Goal: Transaction & Acquisition: Purchase product/service

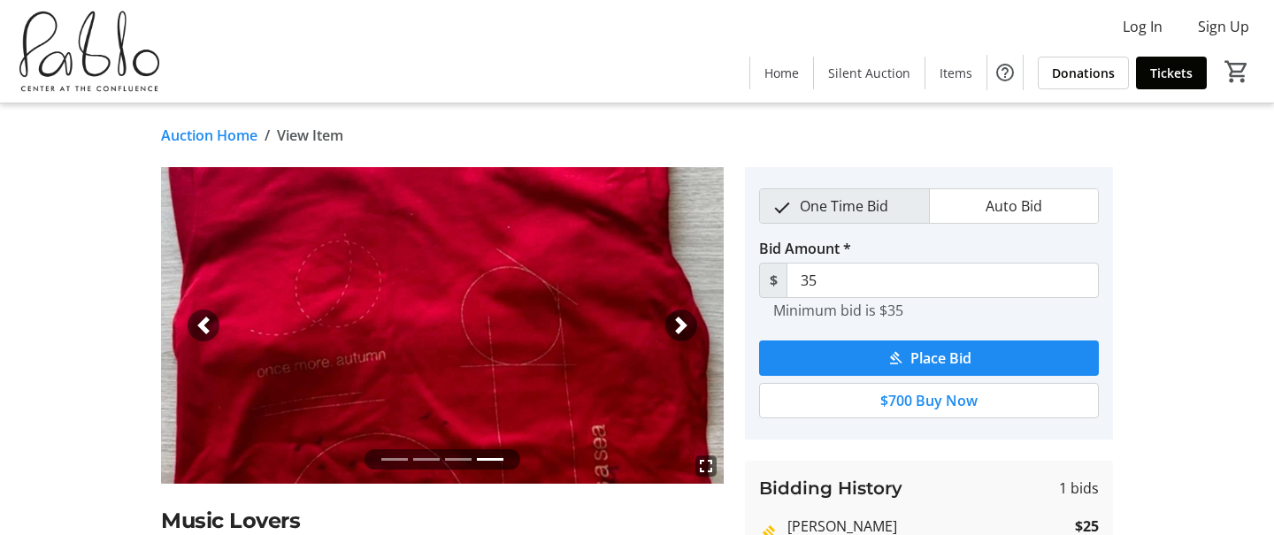
scroll to position [64, 0]
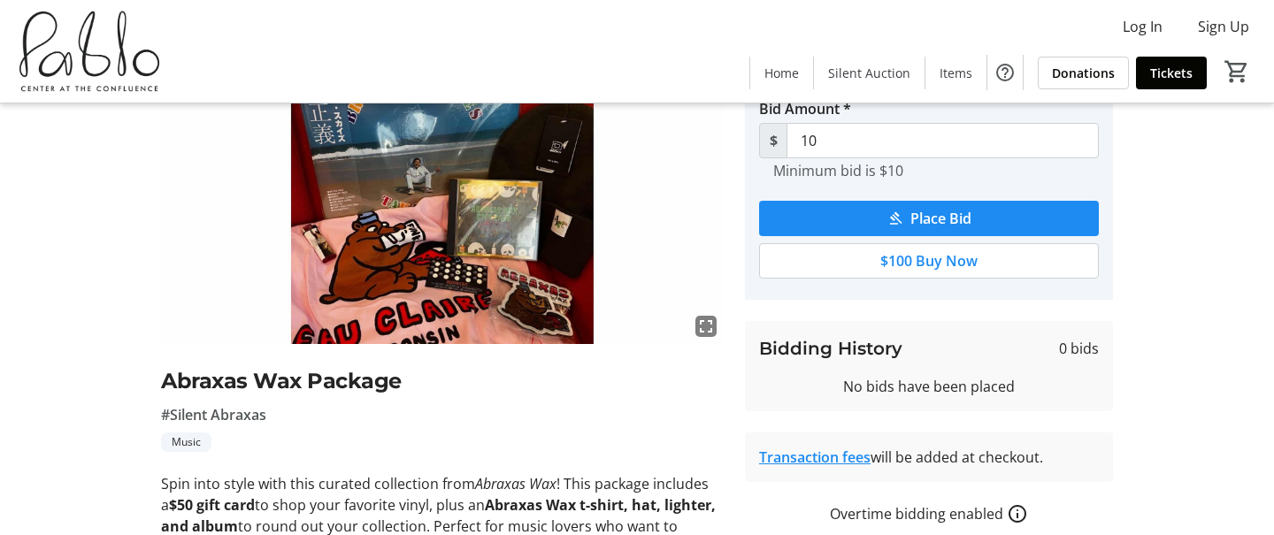
scroll to position [173, 0]
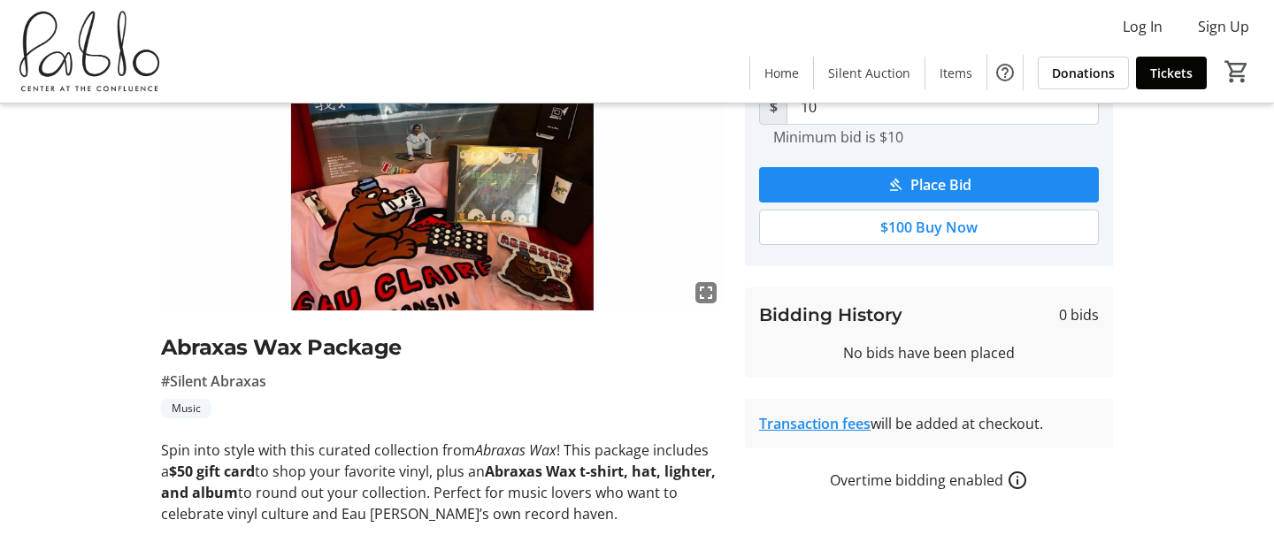
type input "15"
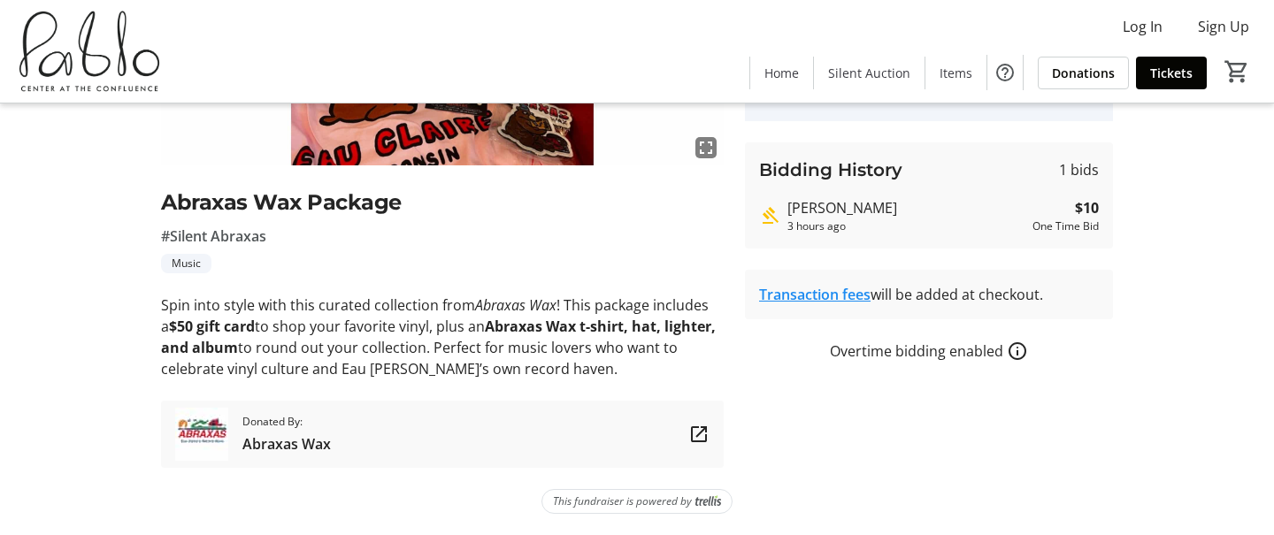
scroll to position [0, 0]
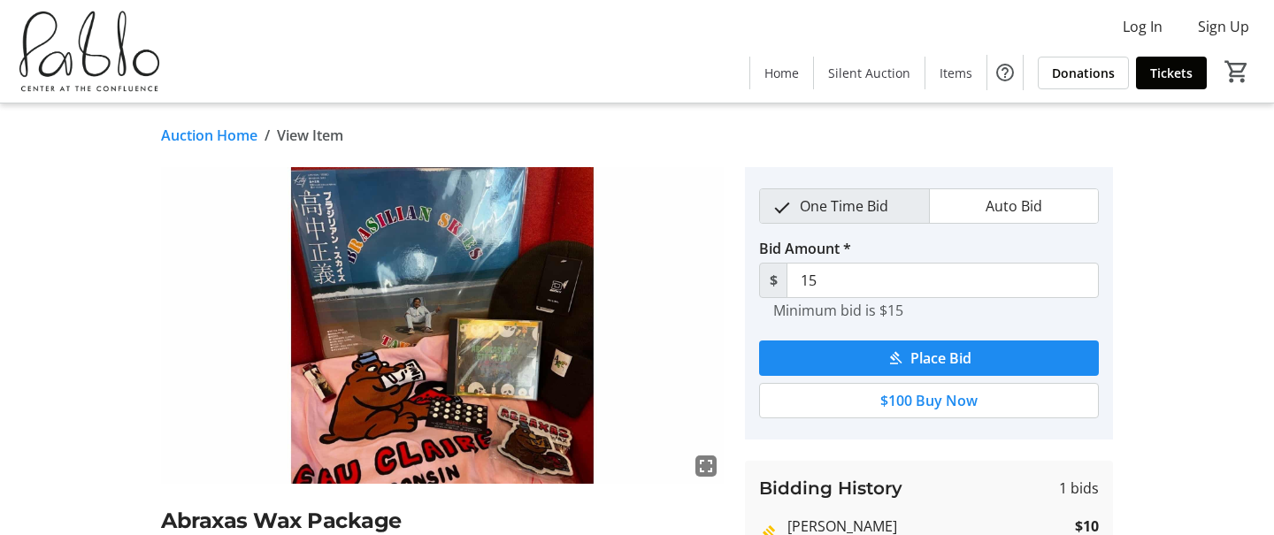
click at [648, 138] on div "Auction Home / View Item" at bounding box center [685, 135] width 1070 height 21
click at [365, 32] on div "Log In Sign Up Home Silent Auction Items Donations Tickets 0" at bounding box center [637, 51] width 1274 height 103
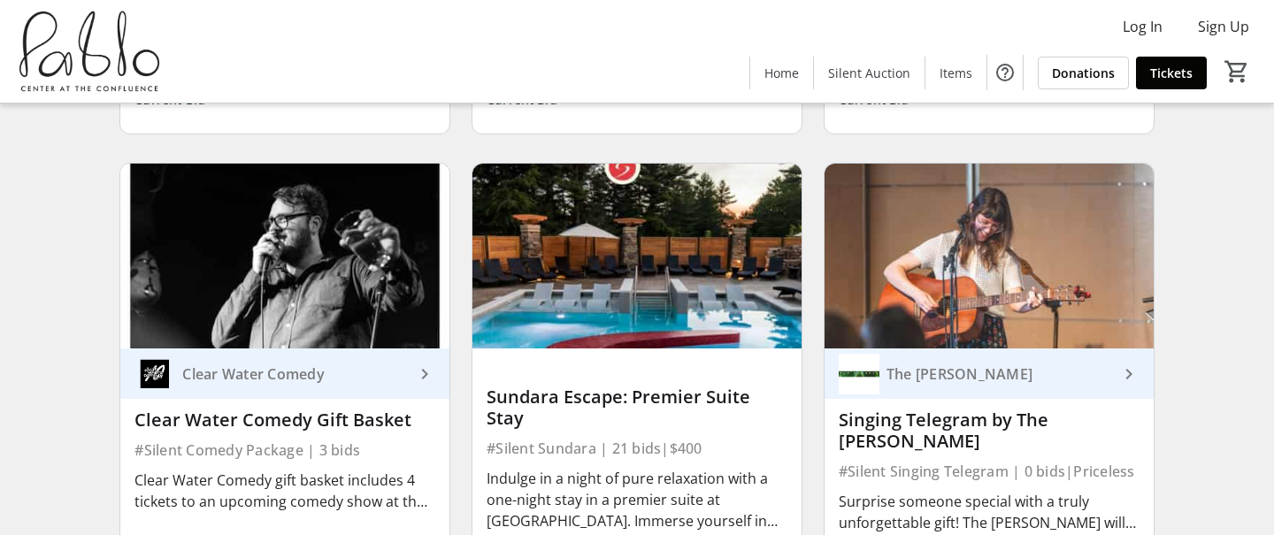
scroll to position [894, 0]
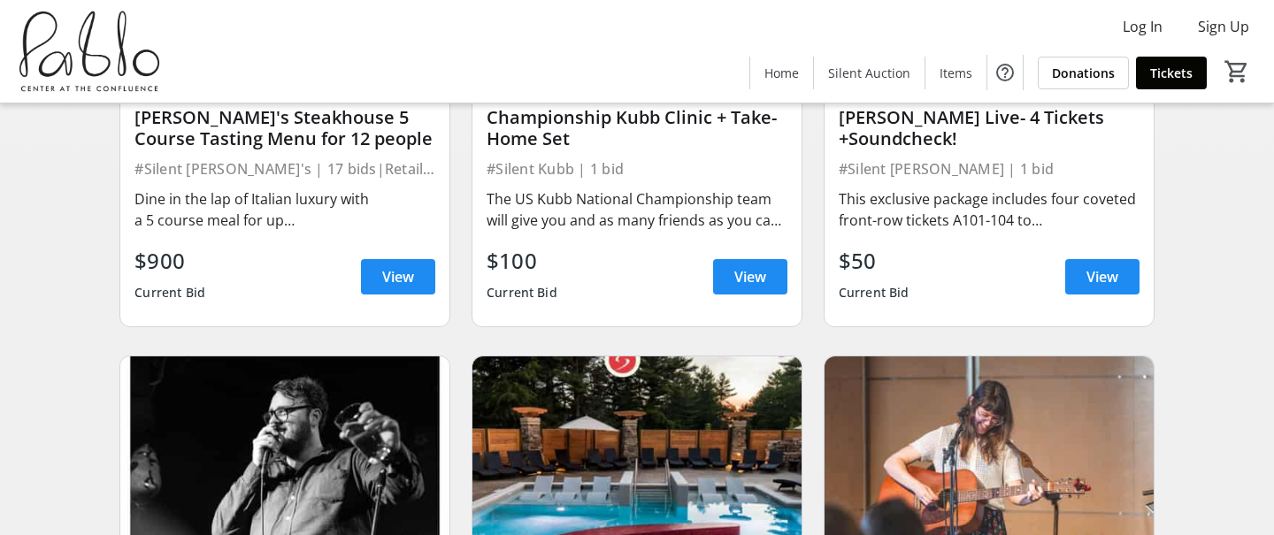
click at [404, 430] on img at bounding box center [284, 448] width 329 height 185
click at [374, 430] on img at bounding box center [284, 448] width 329 height 185
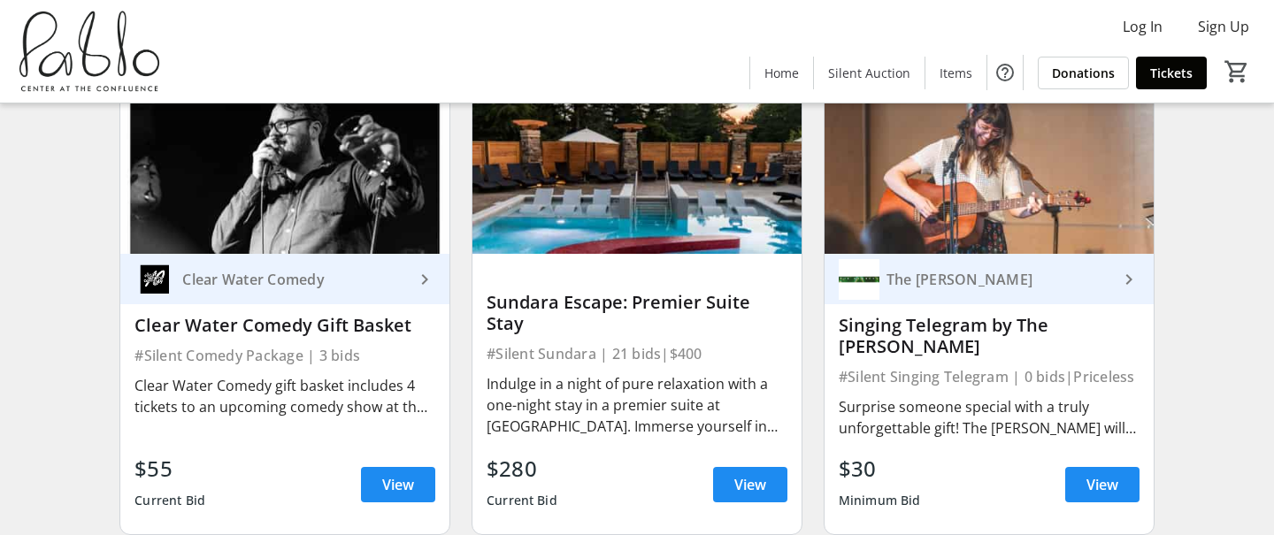
scroll to position [1184, 0]
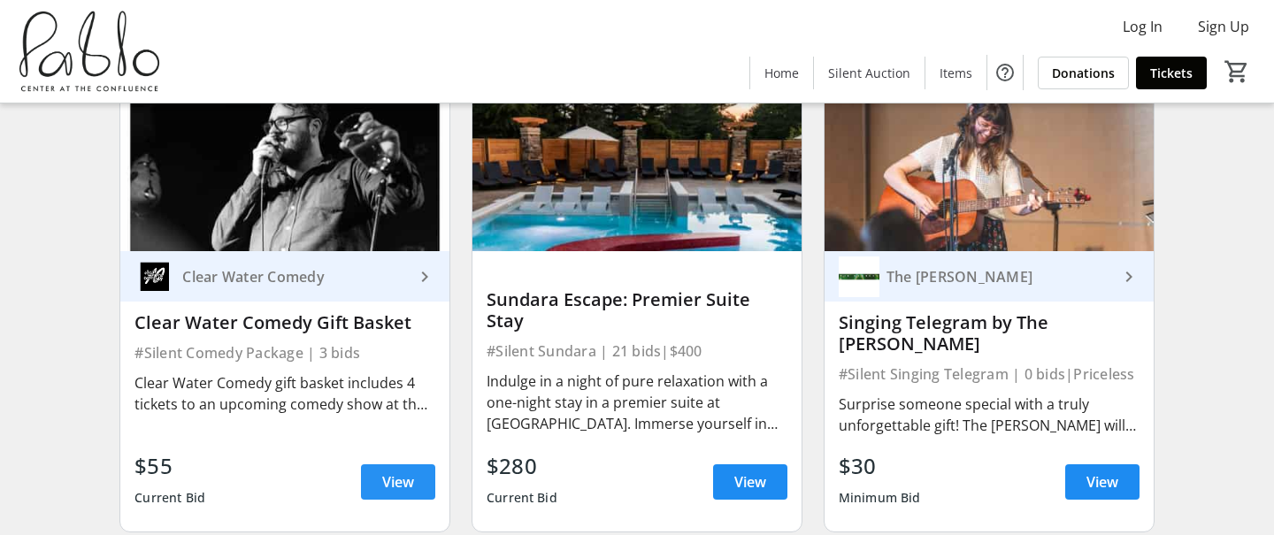
click at [387, 483] on span "View" at bounding box center [398, 481] width 32 height 21
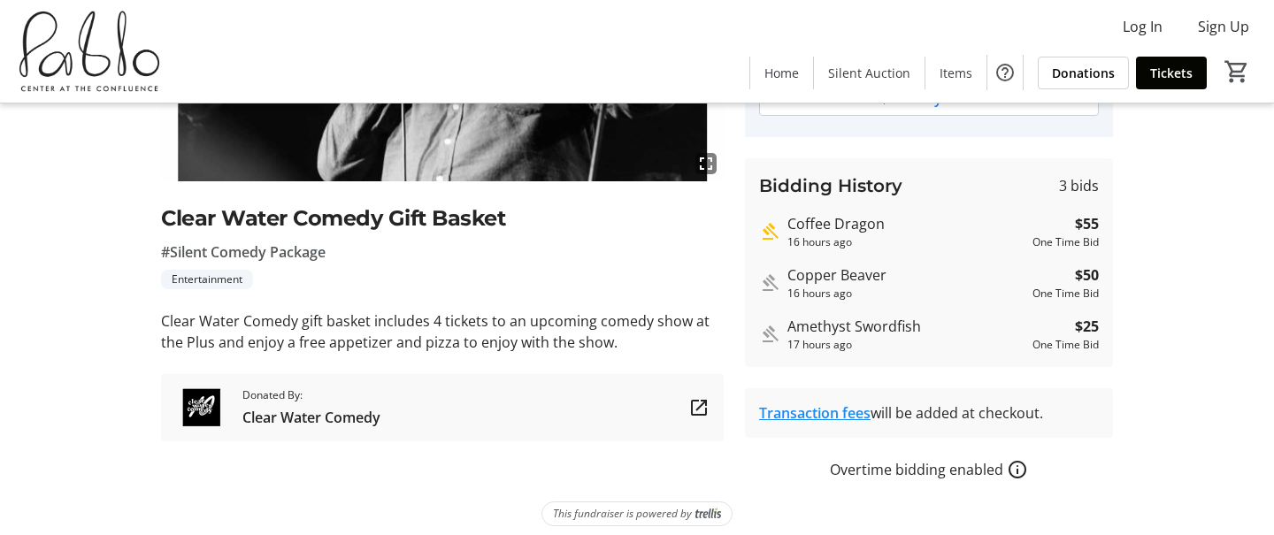
scroll to position [315, 0]
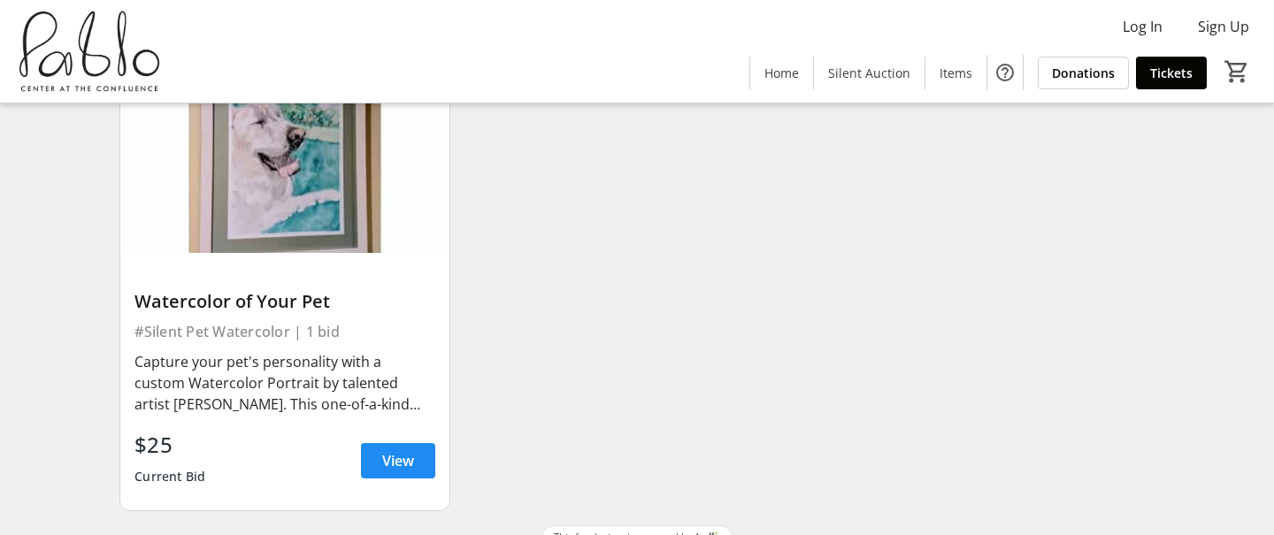
scroll to position [5128, 0]
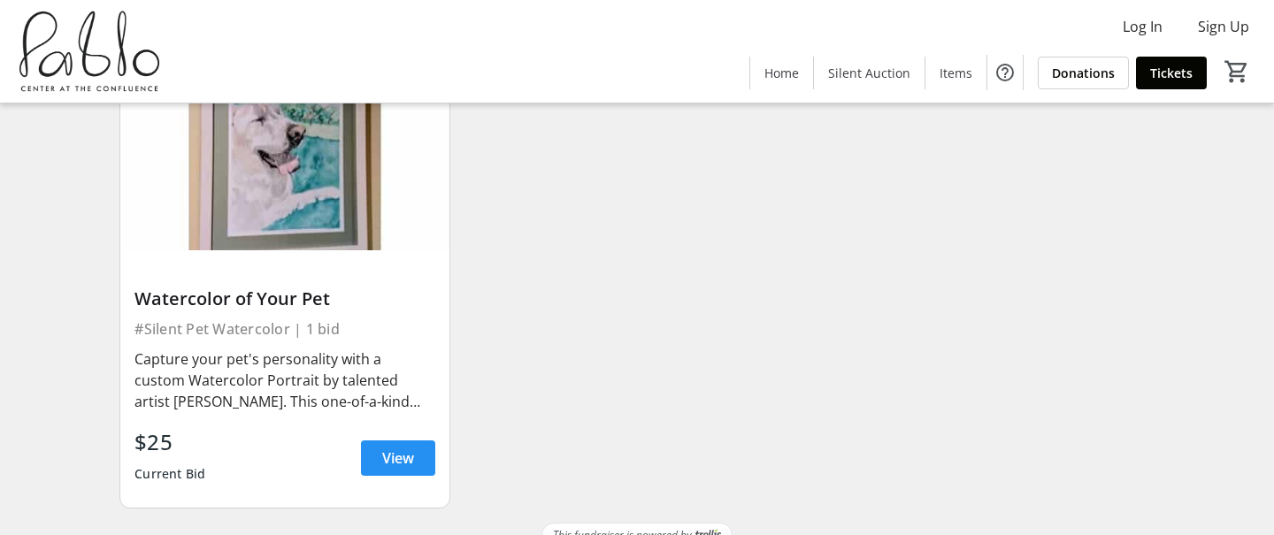
click at [392, 448] on span "View" at bounding box center [398, 458] width 32 height 21
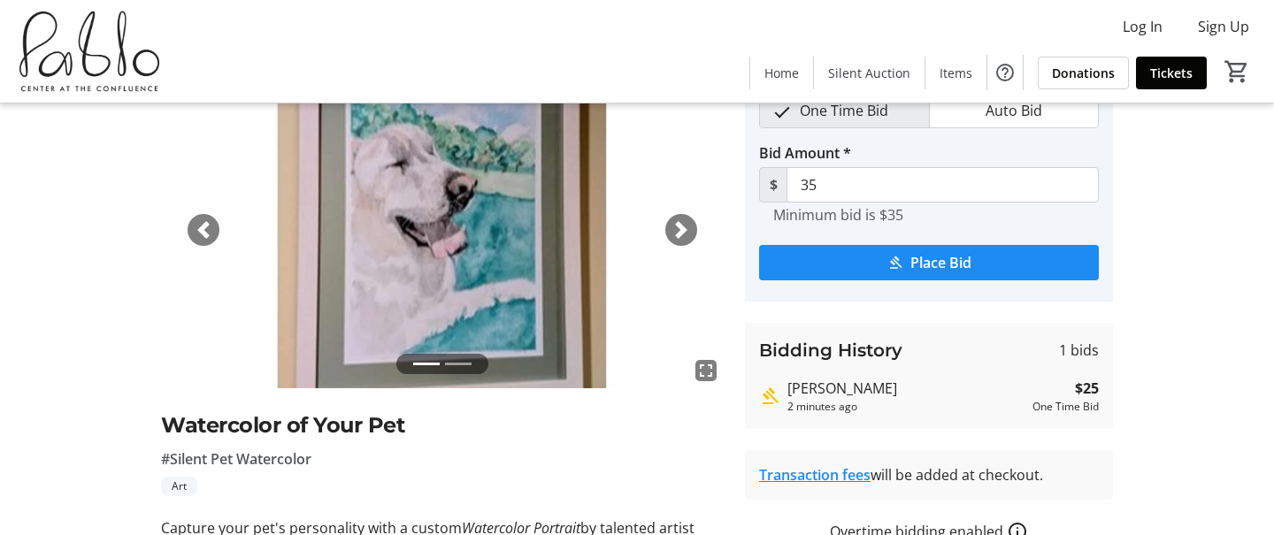
scroll to position [104, 0]
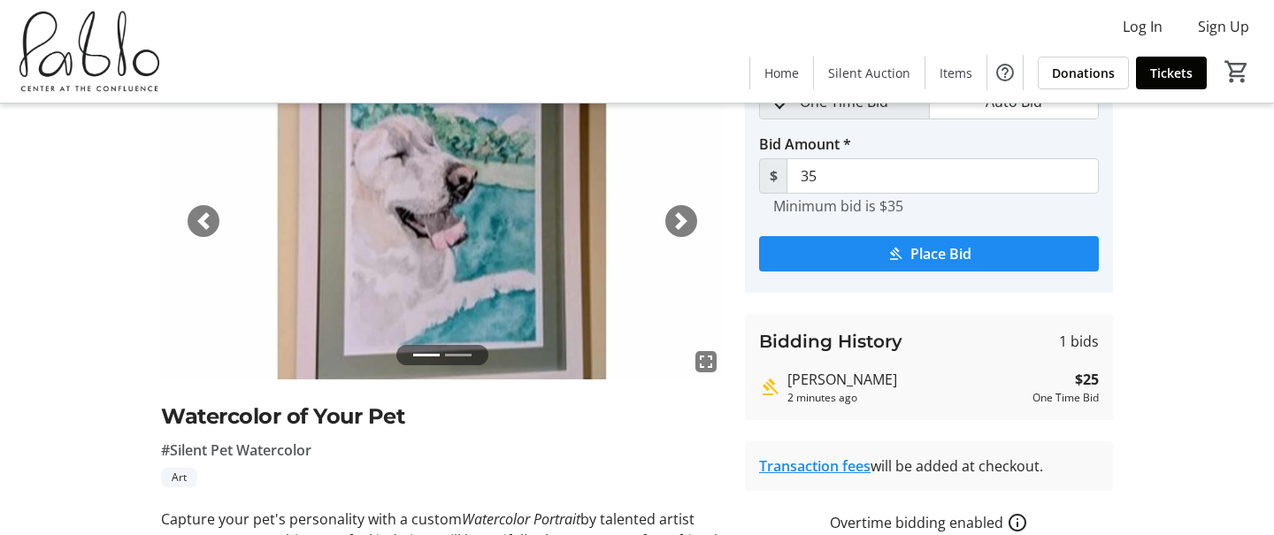
click at [693, 218] on div "Next" at bounding box center [681, 221] width 32 height 32
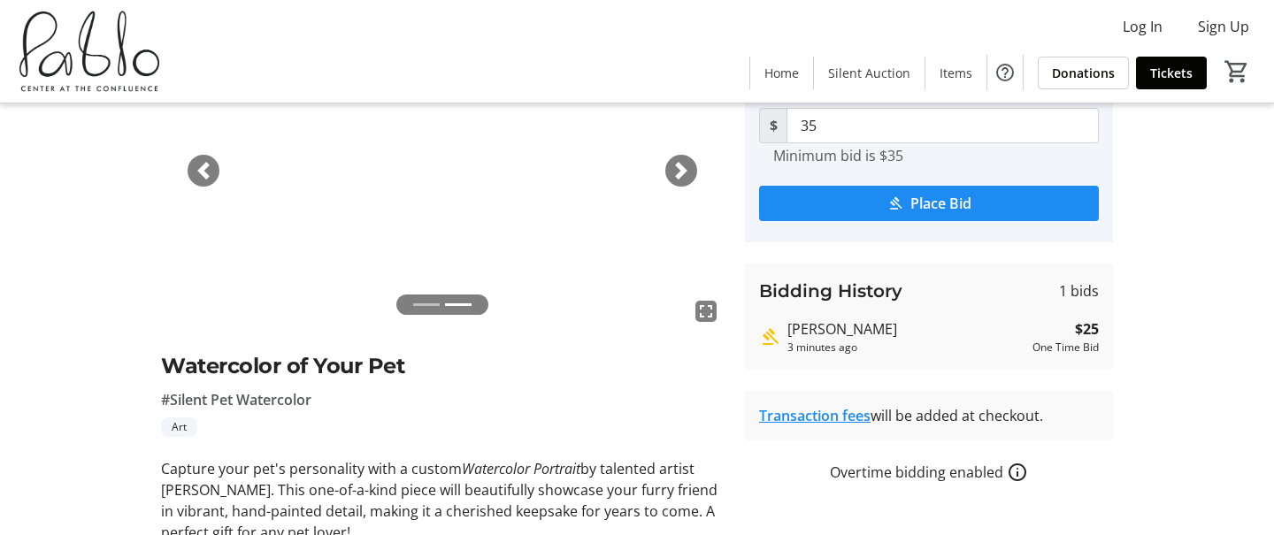
scroll to position [230, 0]
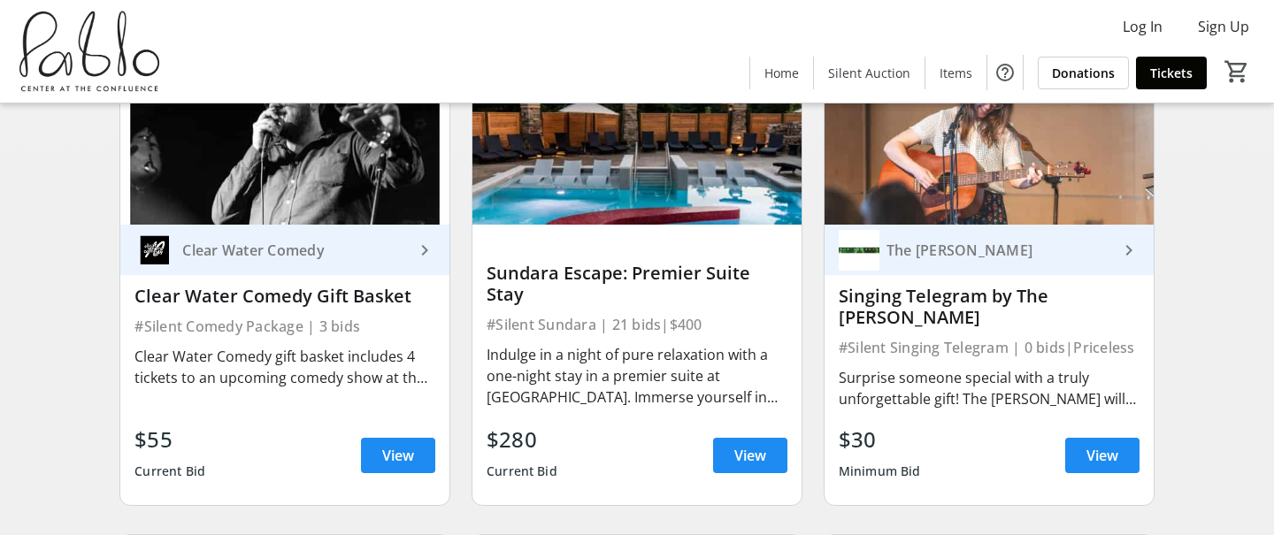
scroll to position [1215, 0]
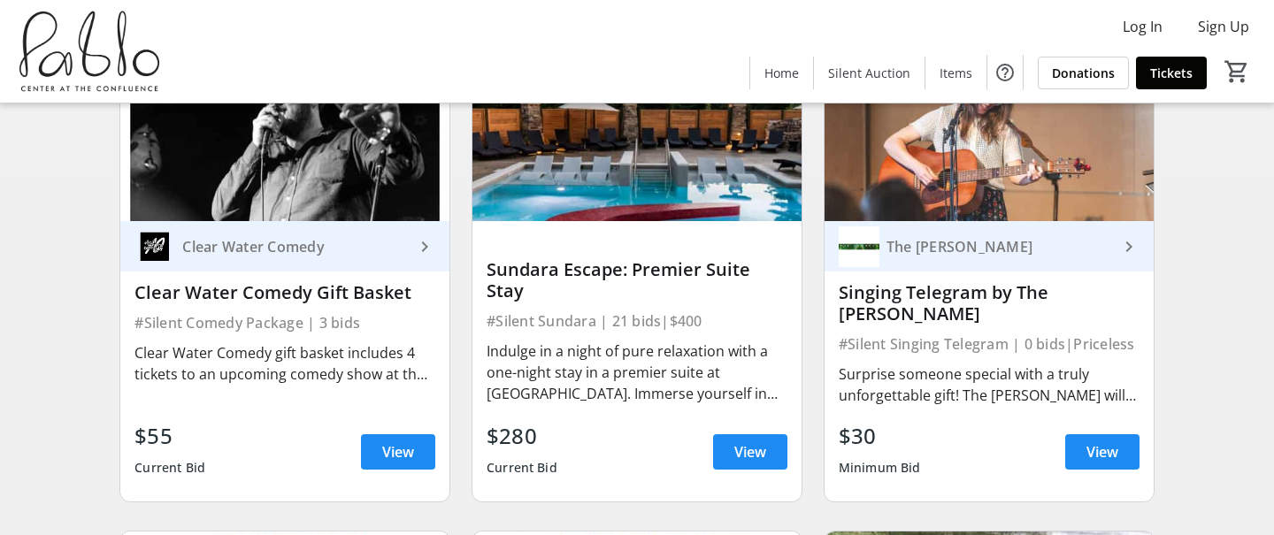
drag, startPoint x: 521, startPoint y: 290, endPoint x: 481, endPoint y: 268, distance: 45.5
click at [481, 268] on div "Sundara Escape: Premier Suite Stay #Silent Sundara | 21 bids | $400 Indulge in …" at bounding box center [636, 361] width 329 height 280
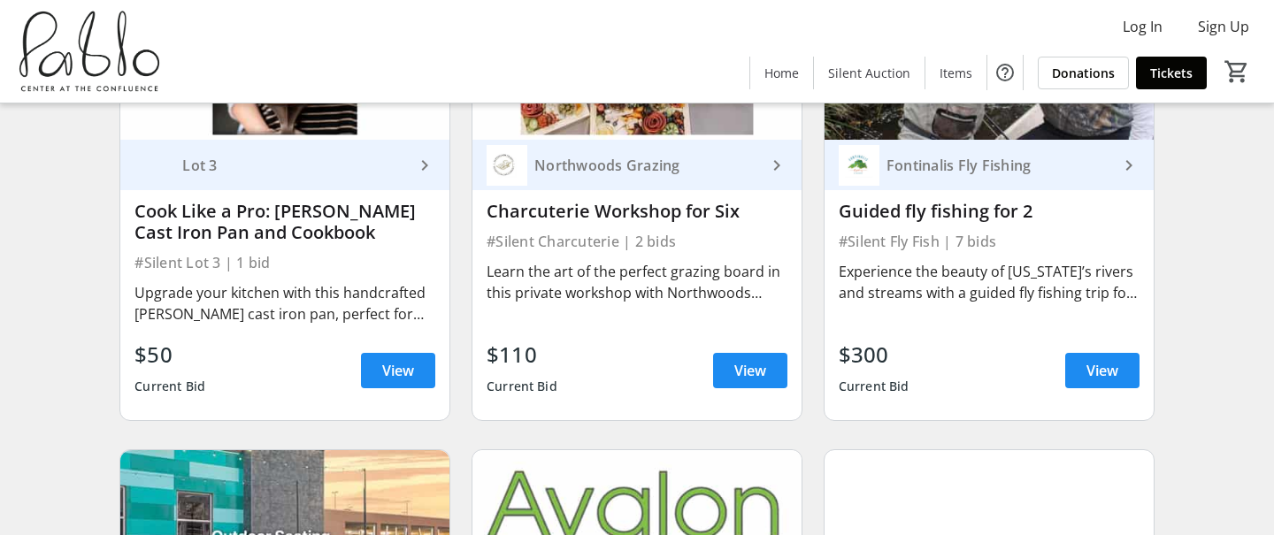
scroll to position [1745, 0]
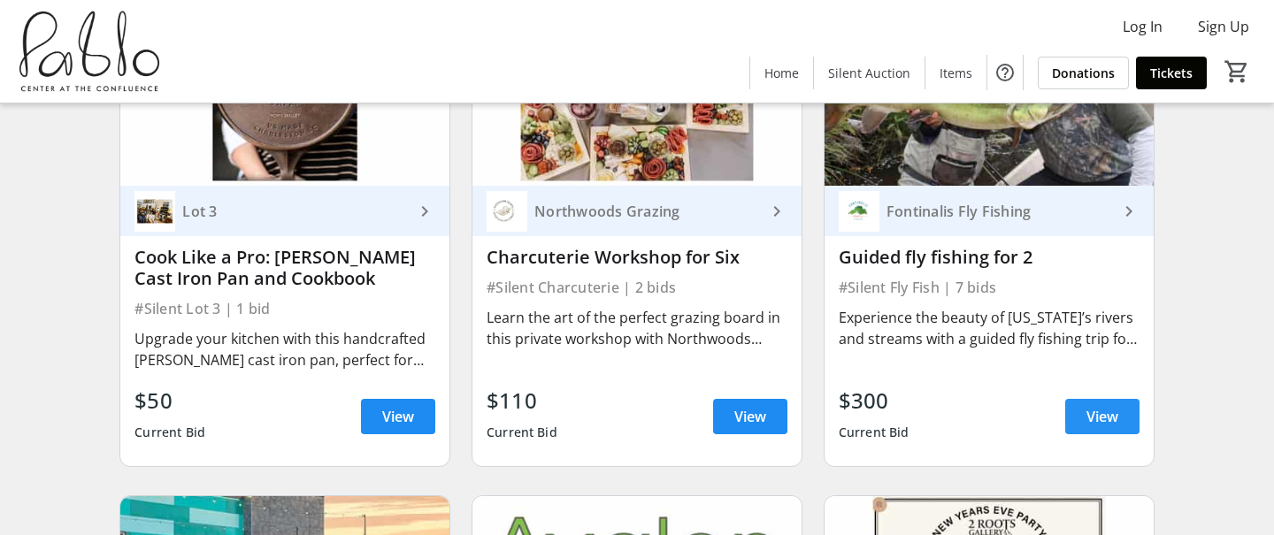
click at [1097, 408] on span "View" at bounding box center [1102, 416] width 32 height 21
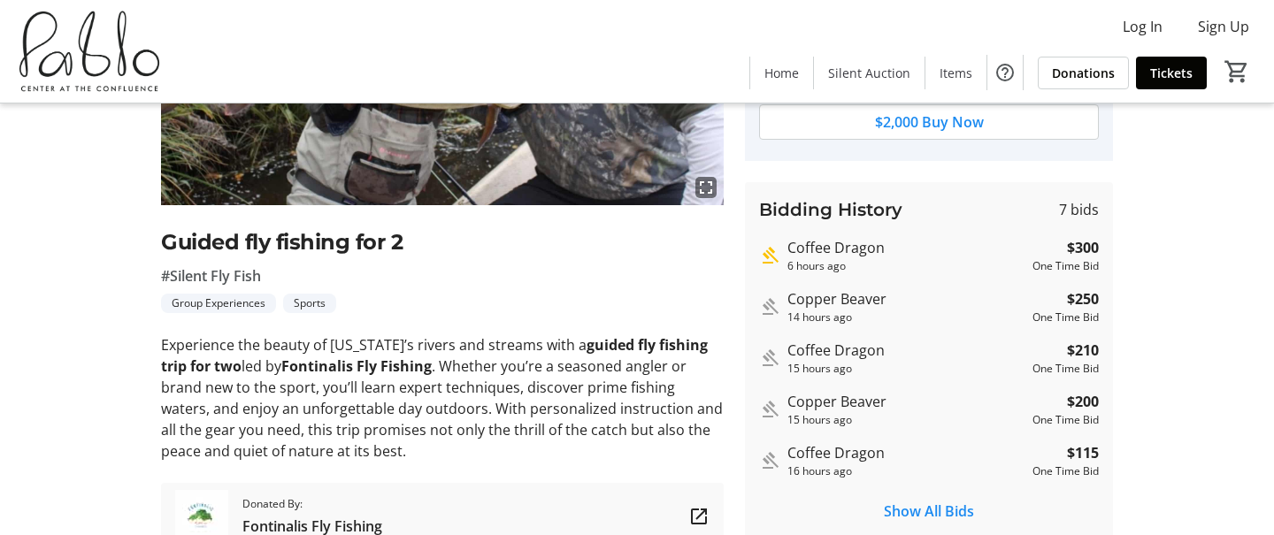
scroll to position [336, 0]
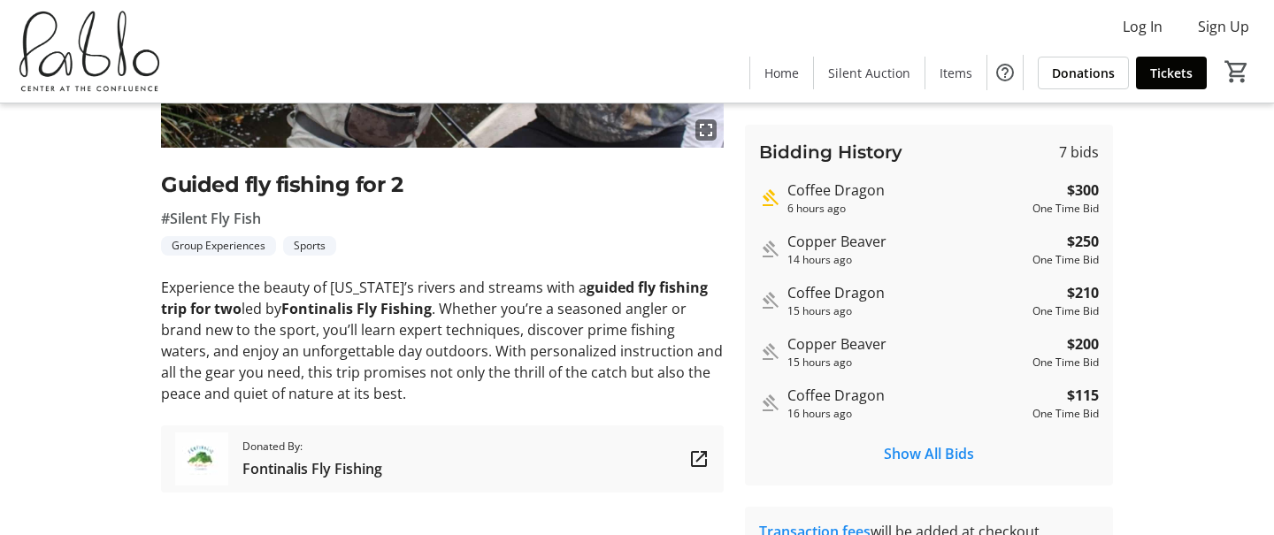
click at [329, 470] on span "Fontinalis Fly Fishing" at bounding box center [312, 468] width 140 height 21
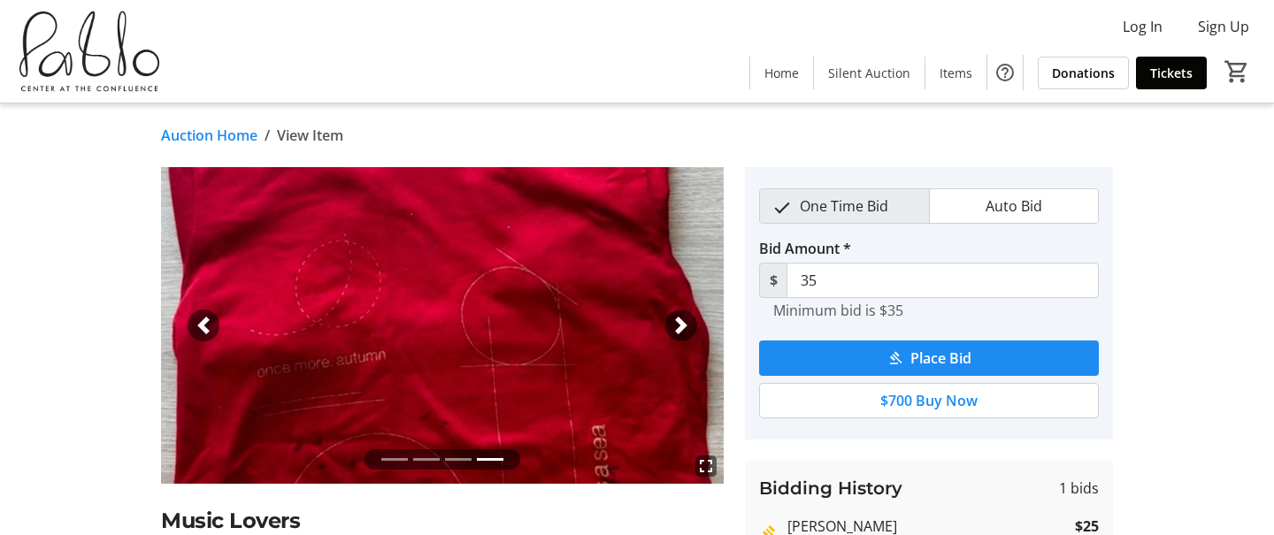
scroll to position [64, 0]
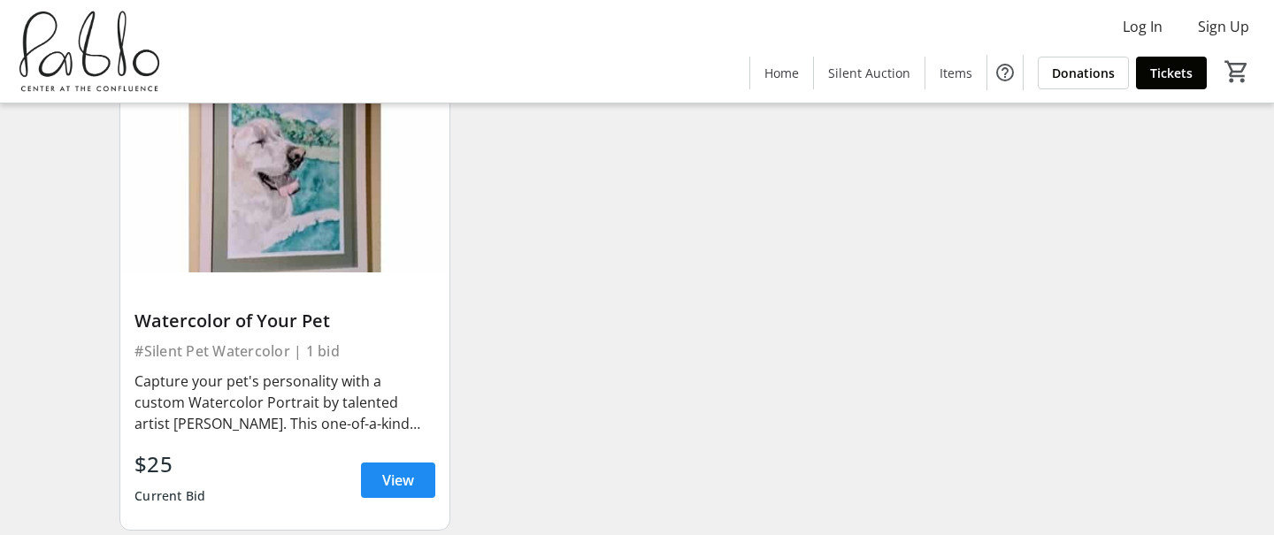
scroll to position [5128, 0]
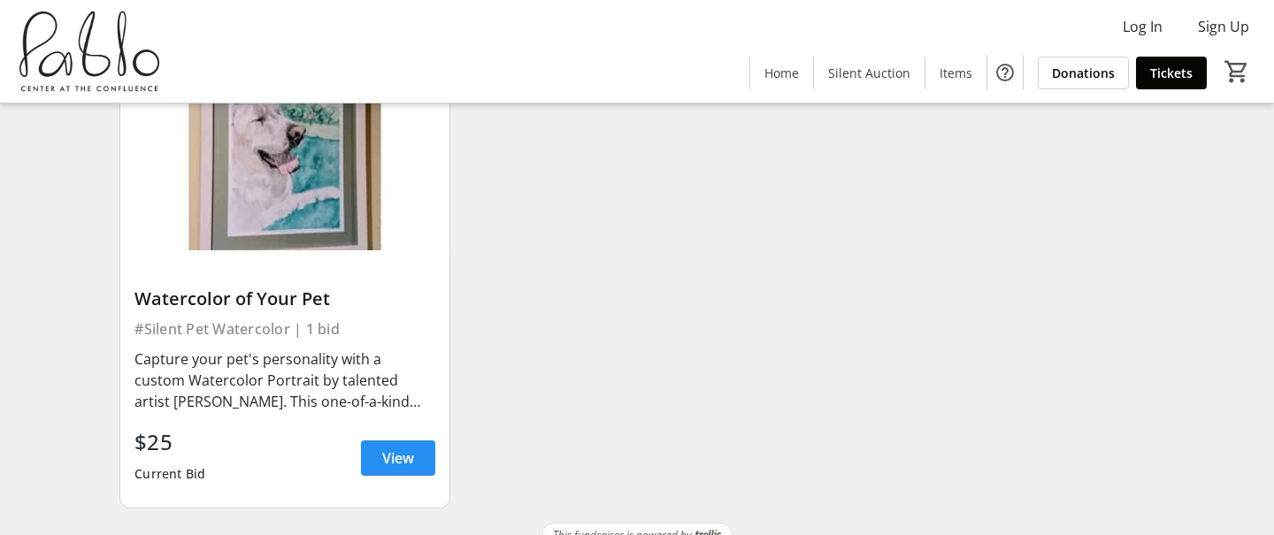
click at [400, 448] on span "View" at bounding box center [398, 458] width 32 height 21
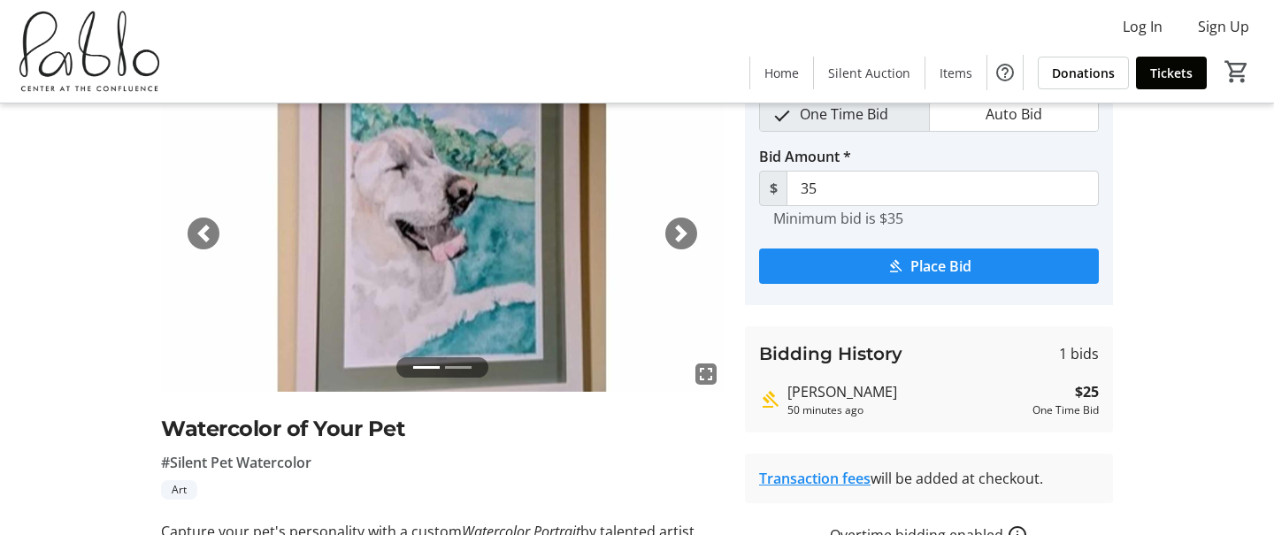
scroll to position [52, 0]
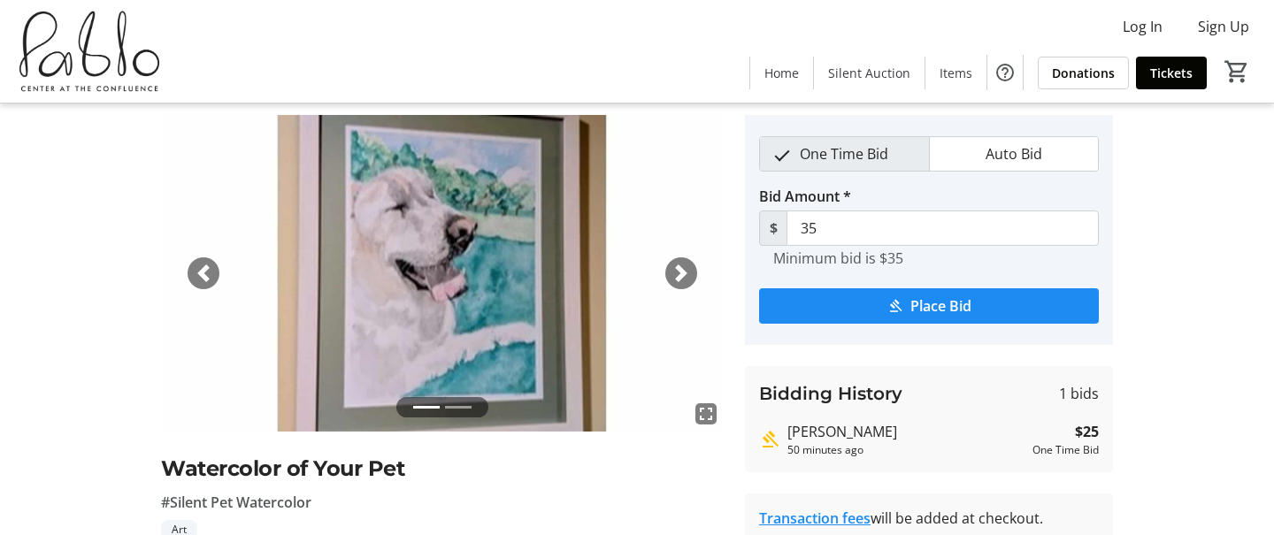
click at [674, 265] on span "button" at bounding box center [681, 273] width 18 height 18
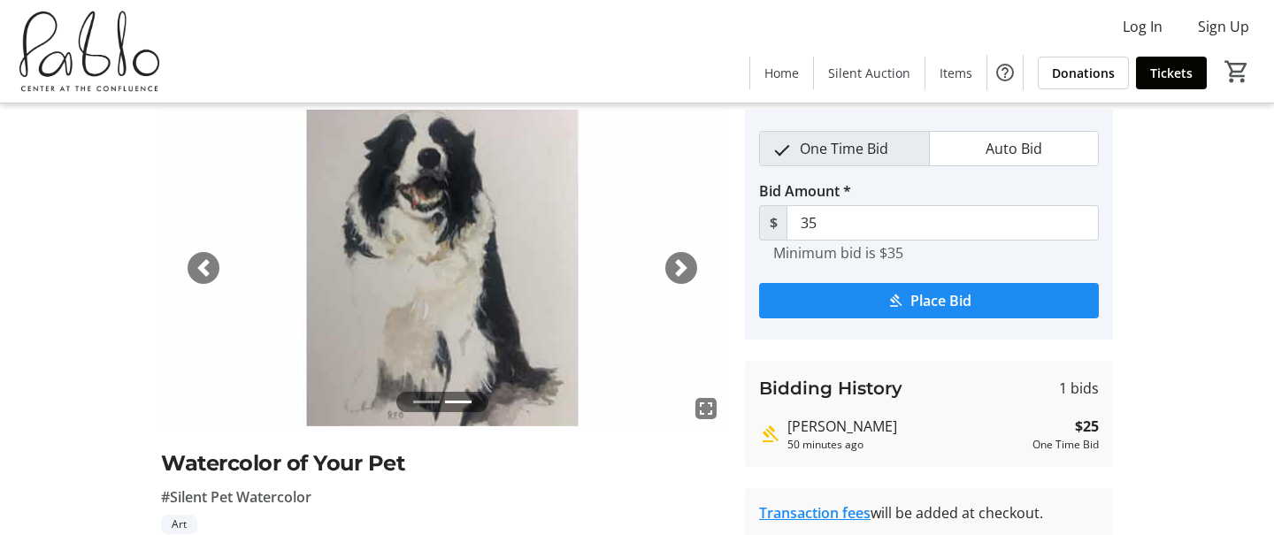
scroll to position [0, 0]
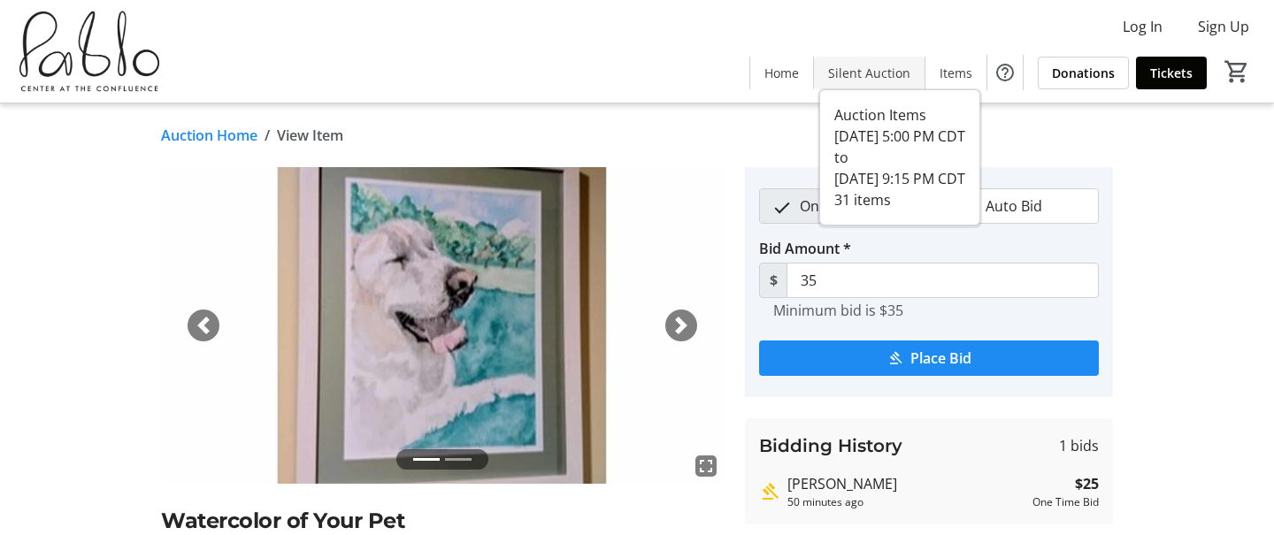
click at [876, 62] on span at bounding box center [869, 72] width 111 height 42
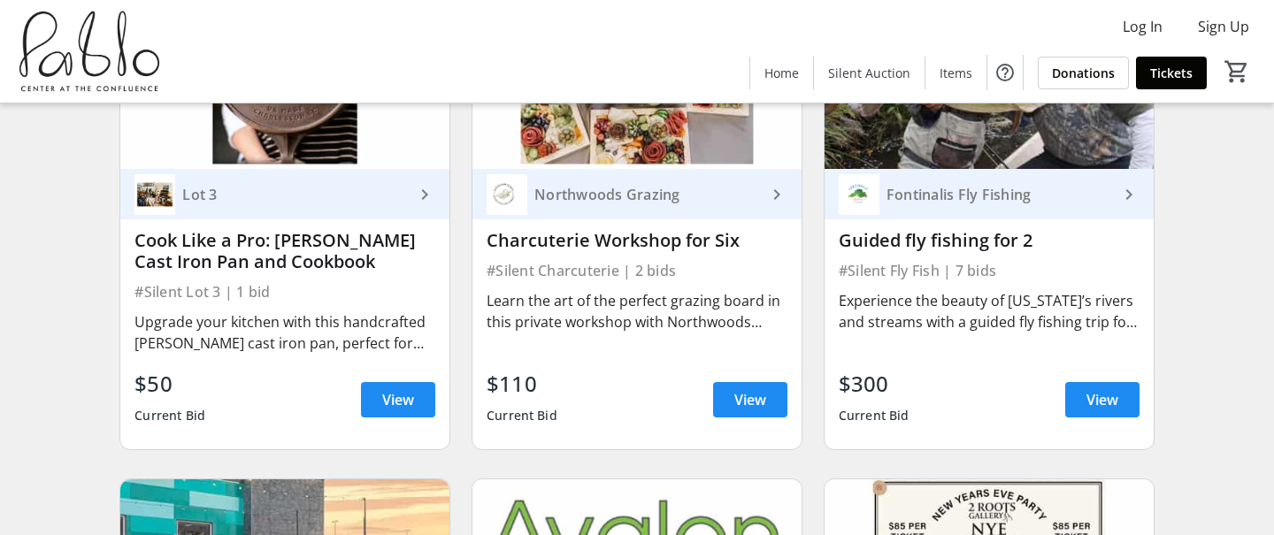
scroll to position [1760, 0]
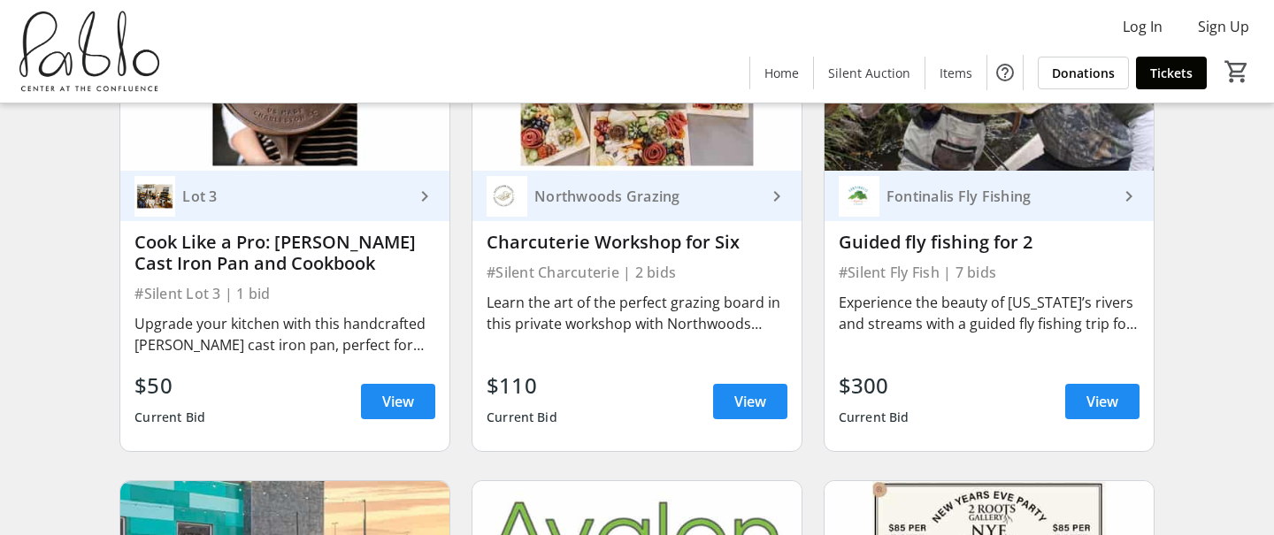
click at [726, 147] on img at bounding box center [636, 78] width 329 height 185
click at [638, 188] on div "Northwoods Grazing" at bounding box center [646, 197] width 239 height 18
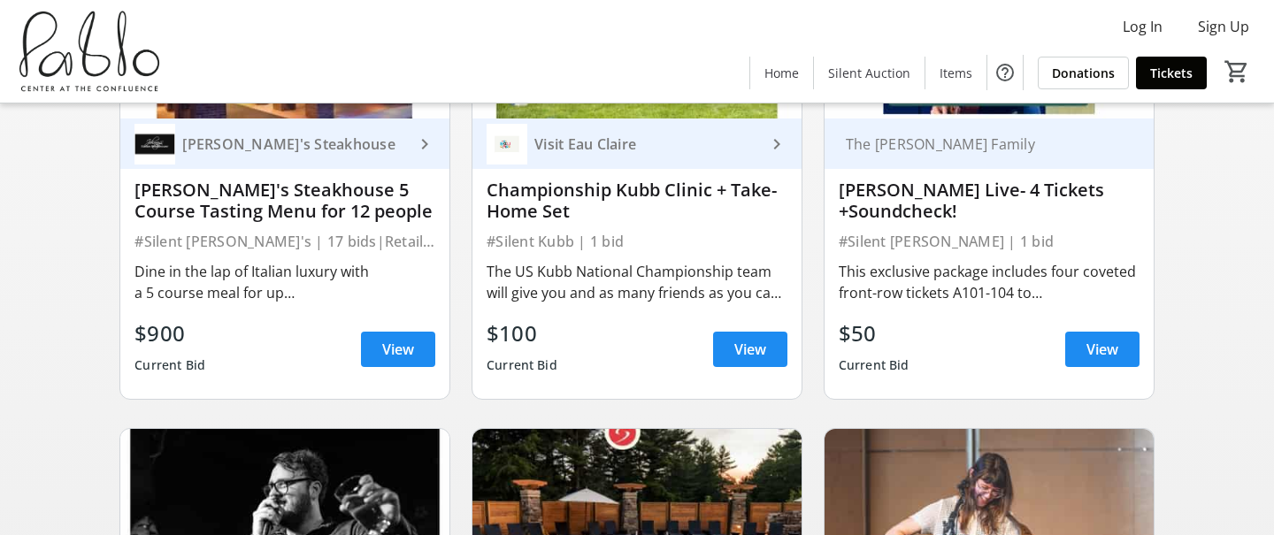
scroll to position [0, 0]
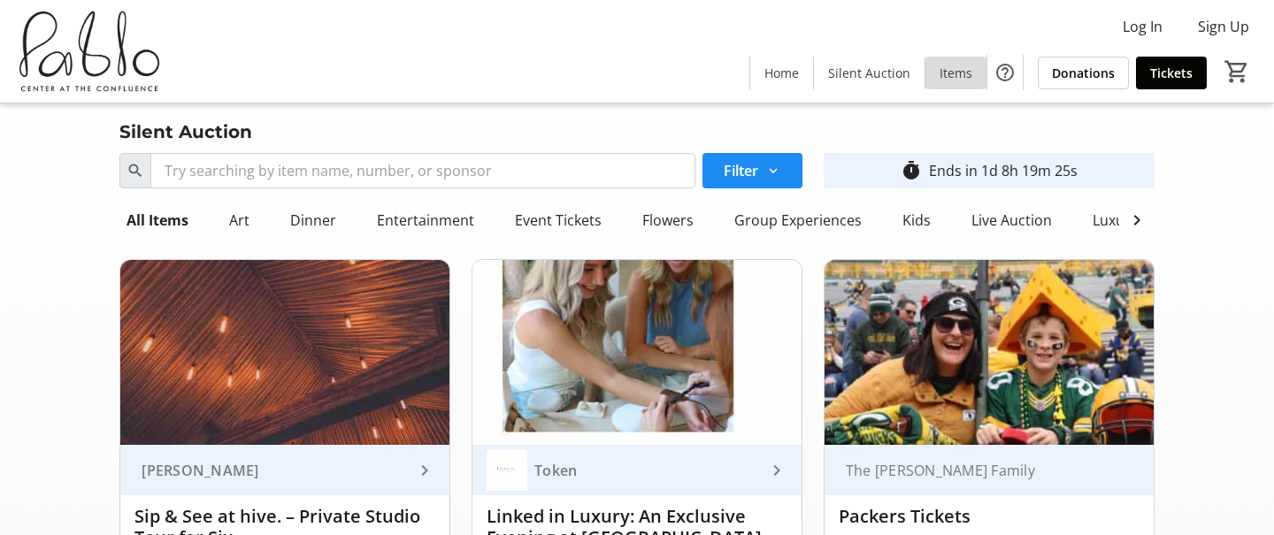
click at [954, 76] on span "Items" at bounding box center [955, 73] width 33 height 19
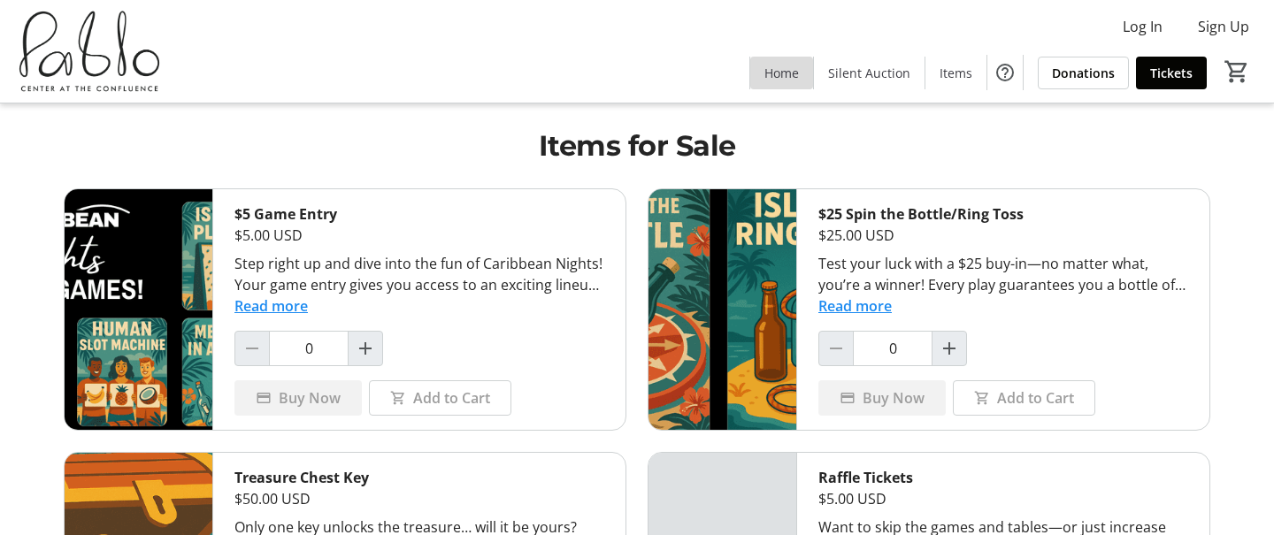
click at [790, 73] on span "Home" at bounding box center [781, 73] width 34 height 19
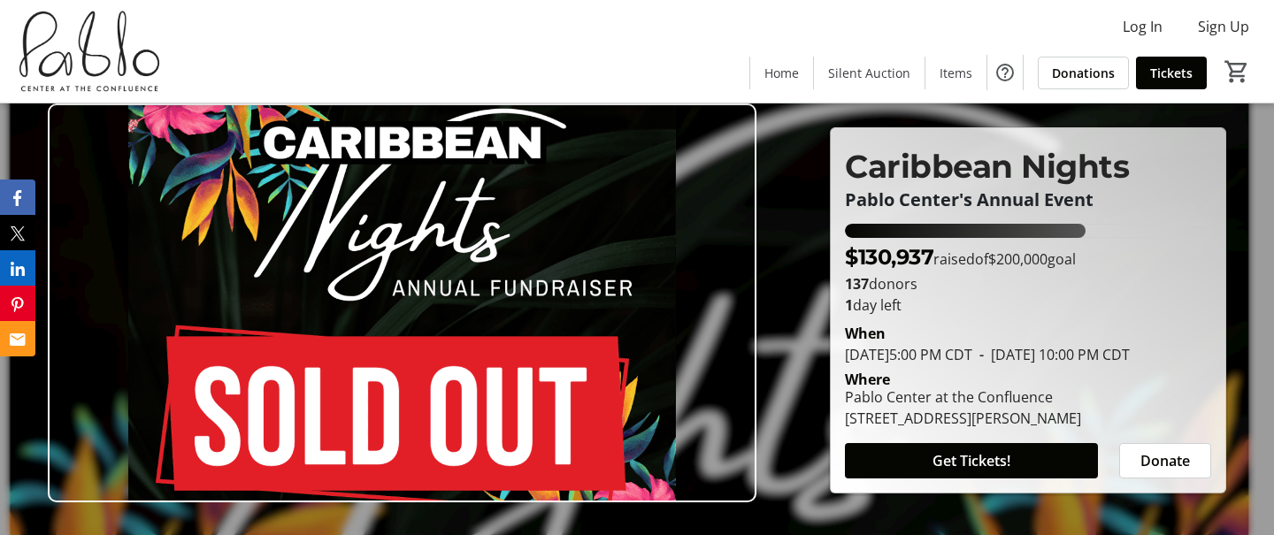
scroll to position [4, 0]
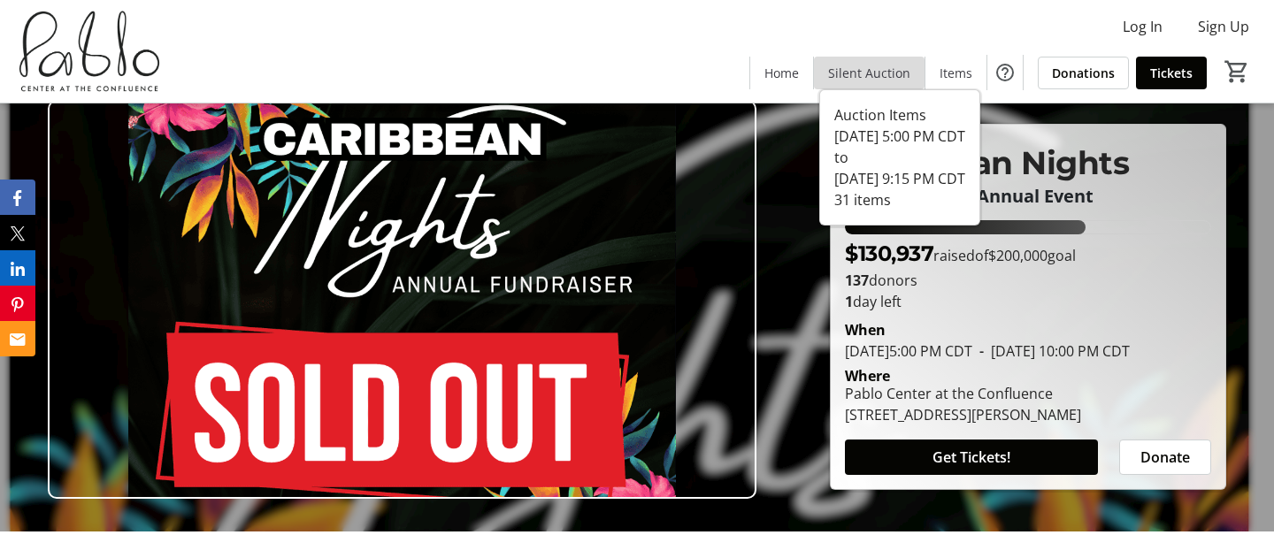
click at [877, 65] on span "Silent Auction" at bounding box center [869, 73] width 82 height 19
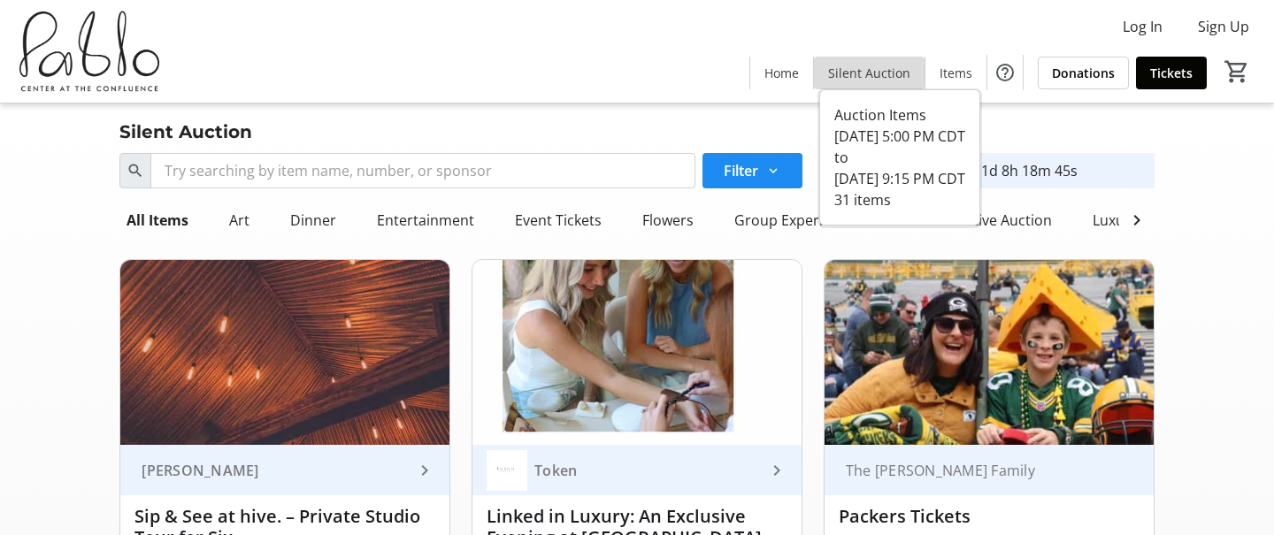
click at [879, 71] on span "Silent Auction" at bounding box center [869, 73] width 82 height 19
click at [878, 69] on span "Silent Auction" at bounding box center [869, 73] width 82 height 19
click at [880, 72] on span "Silent Auction" at bounding box center [869, 73] width 82 height 19
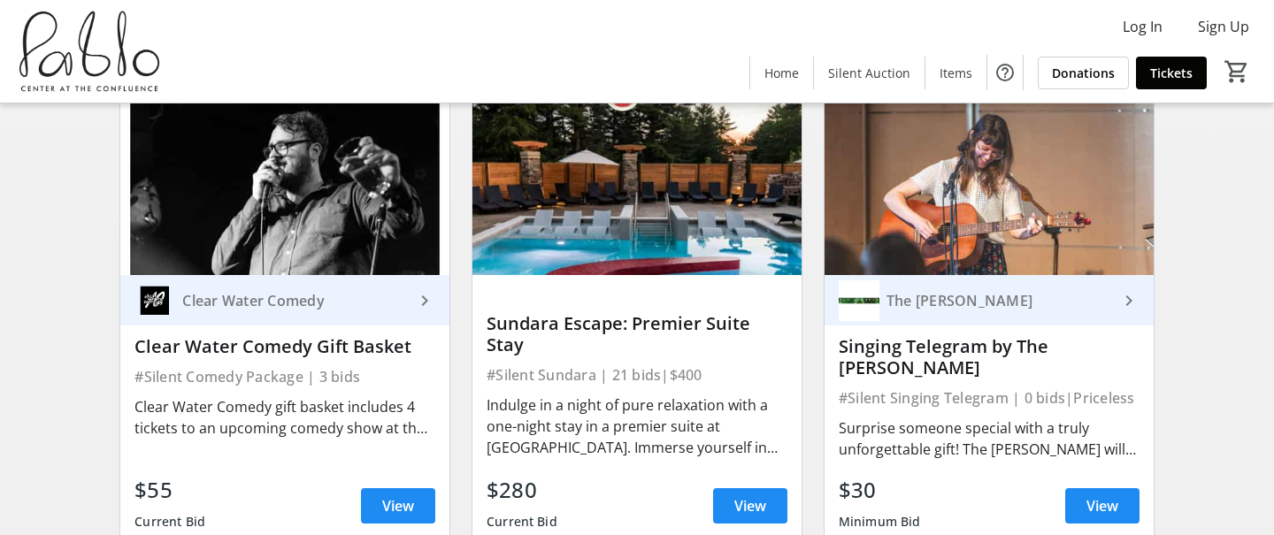
scroll to position [1165, 0]
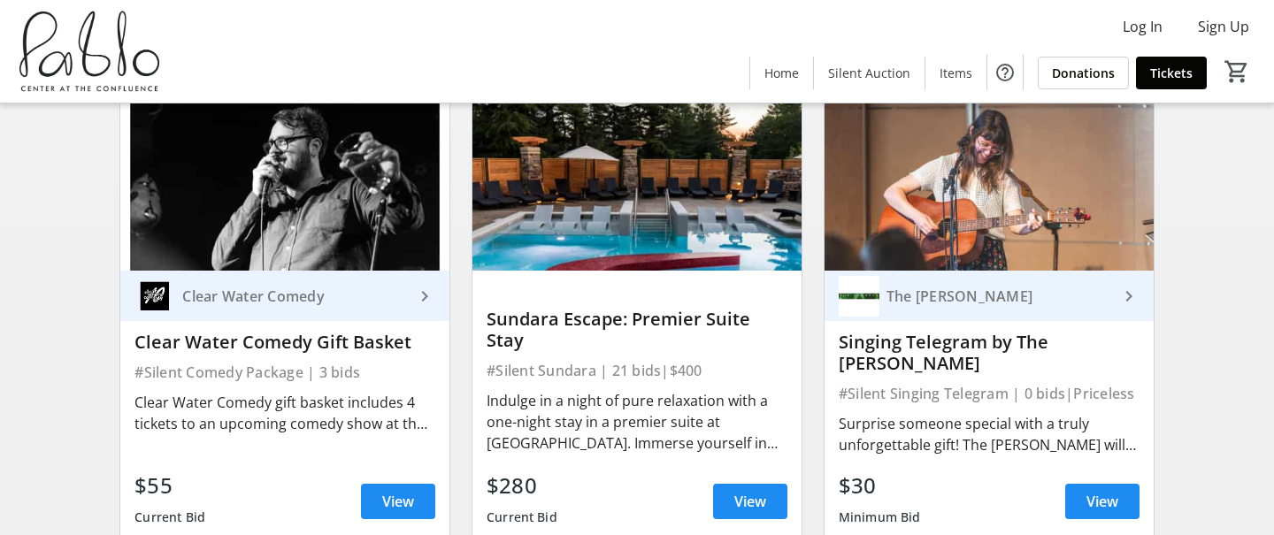
click at [734, 216] on img at bounding box center [636, 178] width 329 height 185
click at [735, 498] on span "View" at bounding box center [750, 501] width 32 height 21
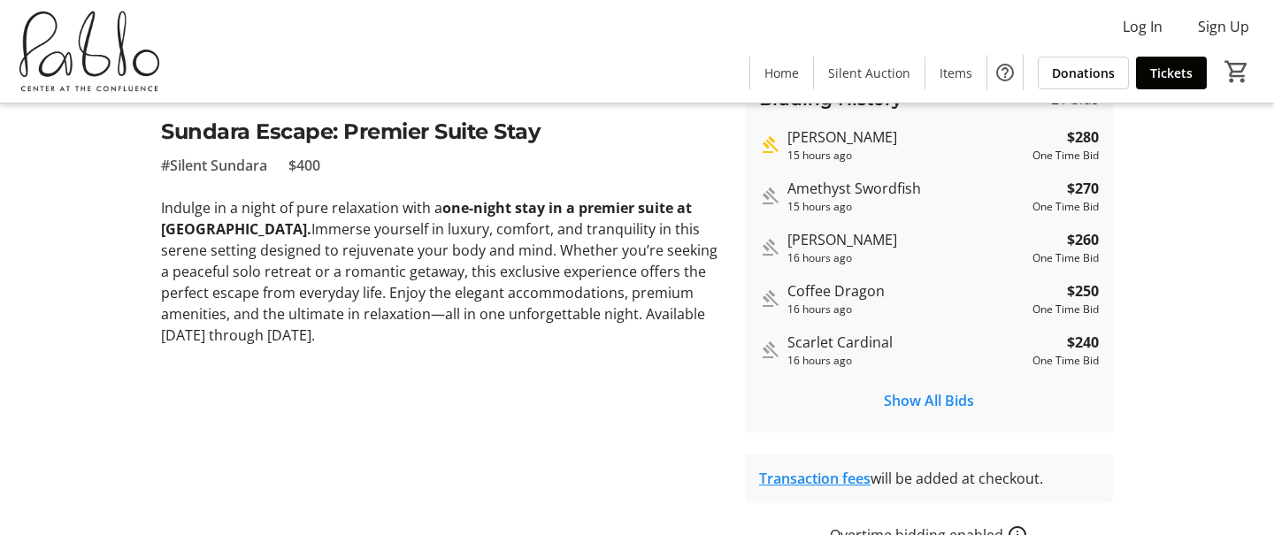
scroll to position [467, 0]
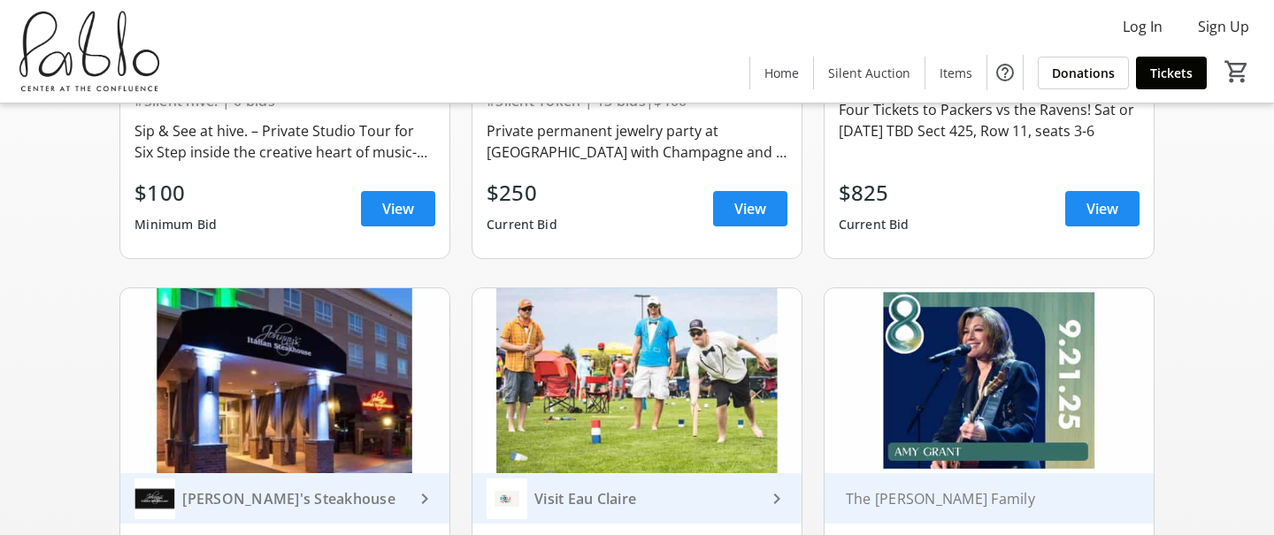
scroll to position [1165, 0]
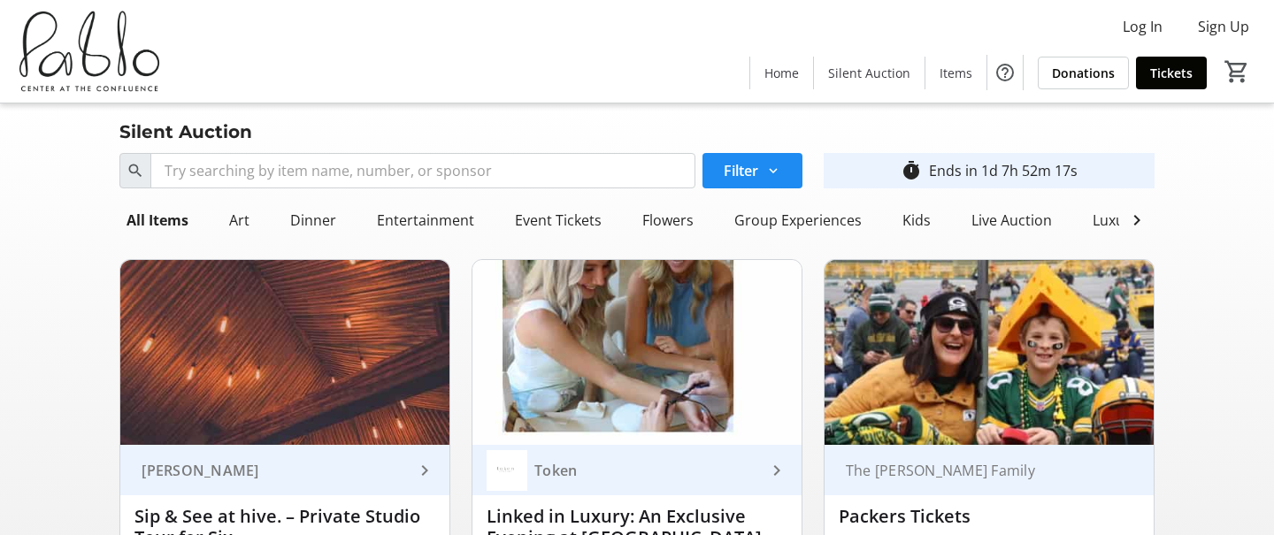
click at [961, 357] on img at bounding box center [988, 352] width 329 height 185
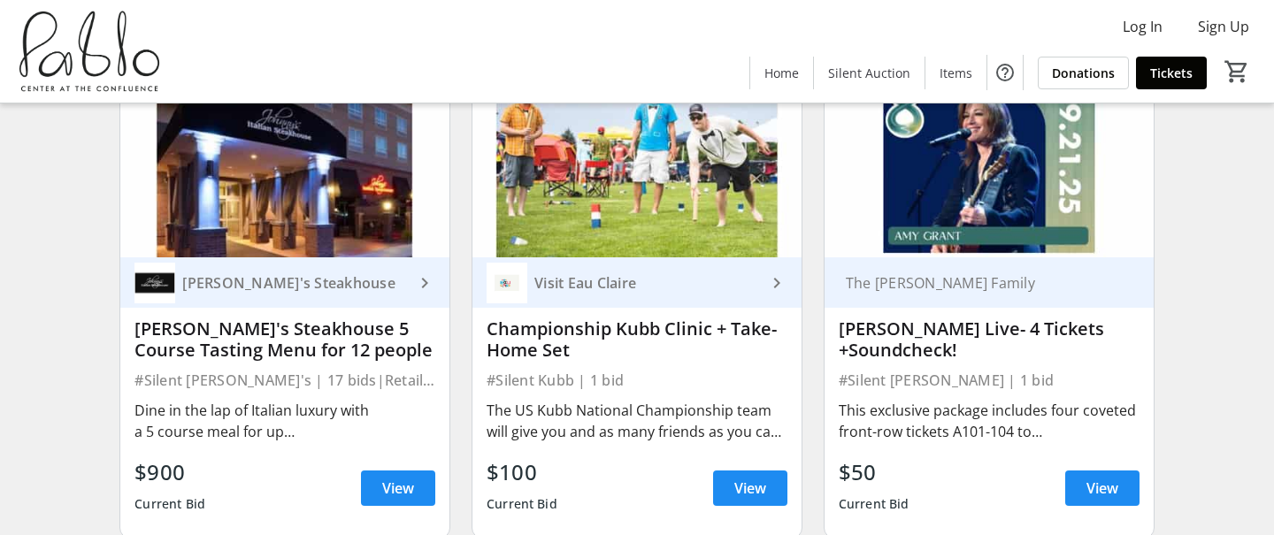
scroll to position [686, 0]
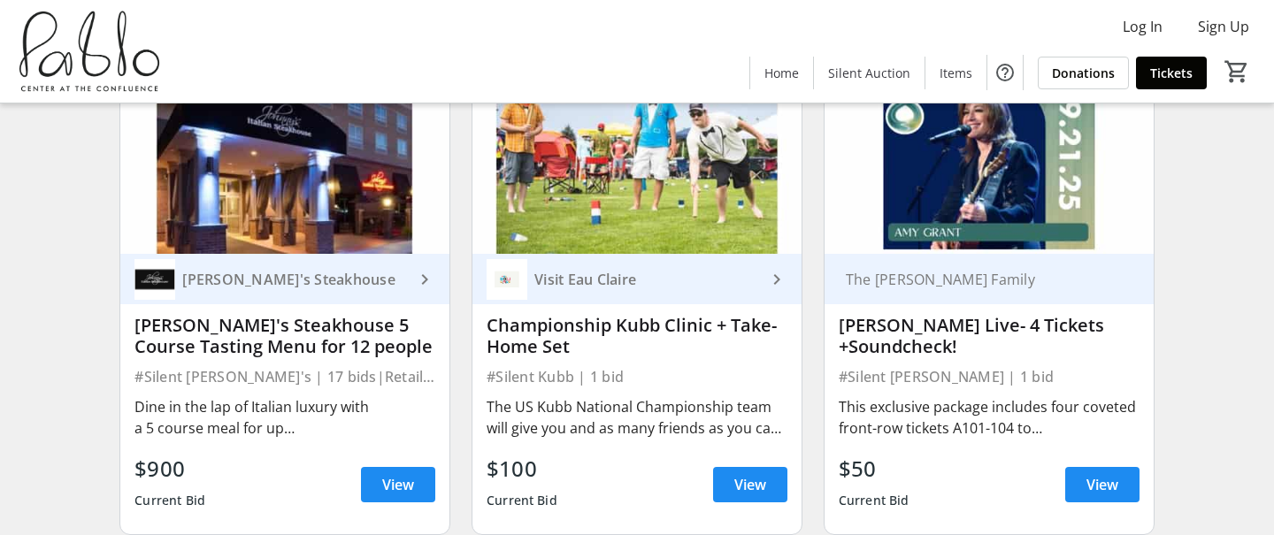
click at [274, 195] on img at bounding box center [284, 161] width 329 height 185
click at [384, 485] on span "View" at bounding box center [398, 484] width 32 height 21
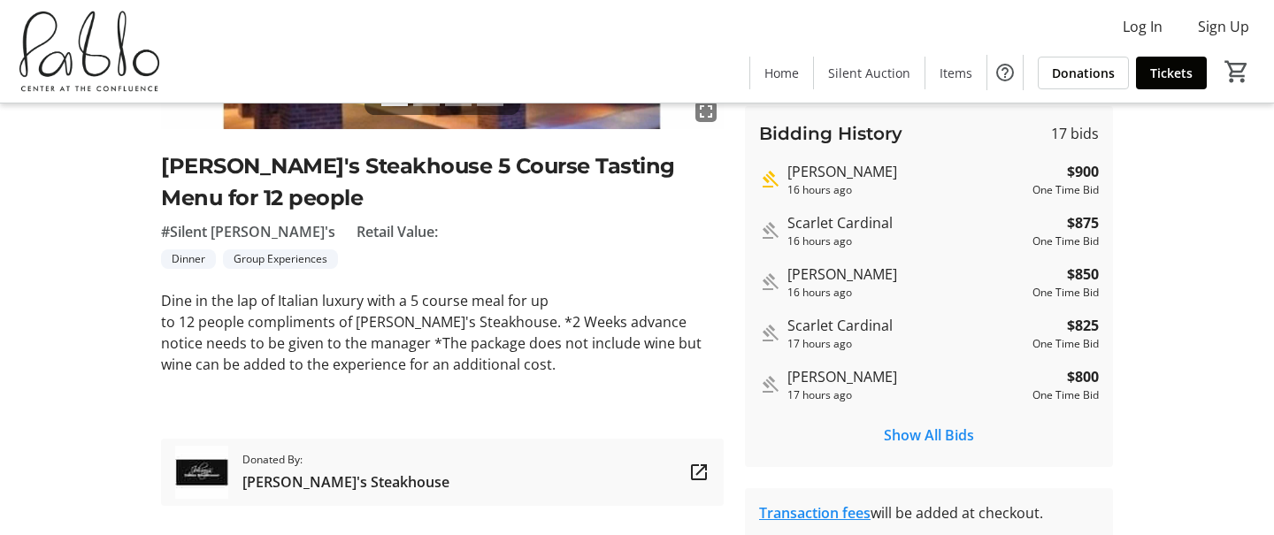
scroll to position [348, 0]
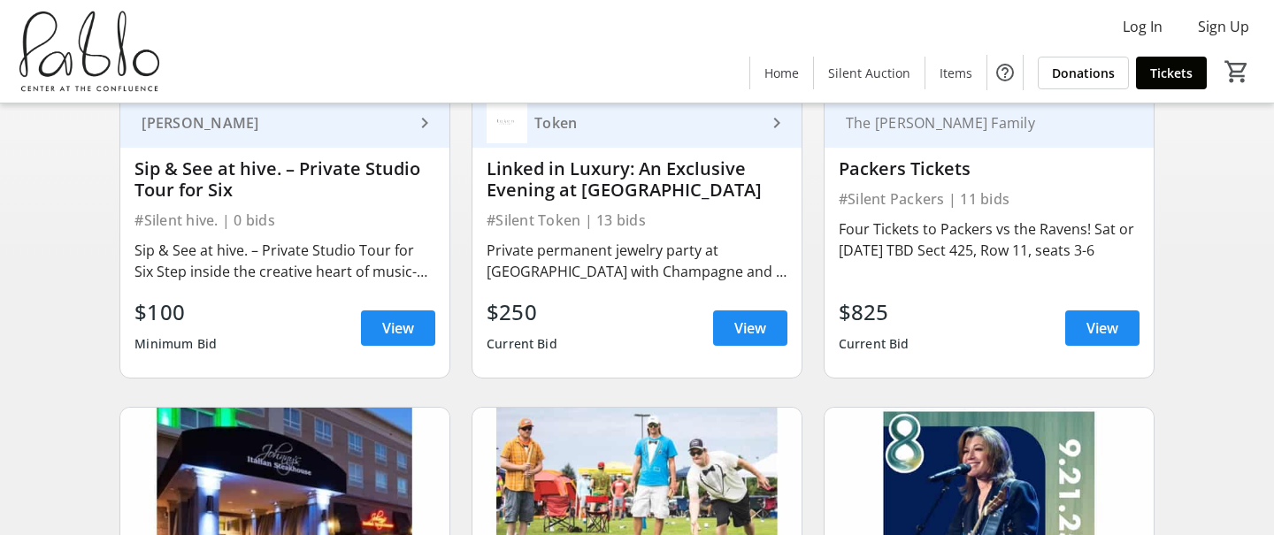
scroll to position [686, 0]
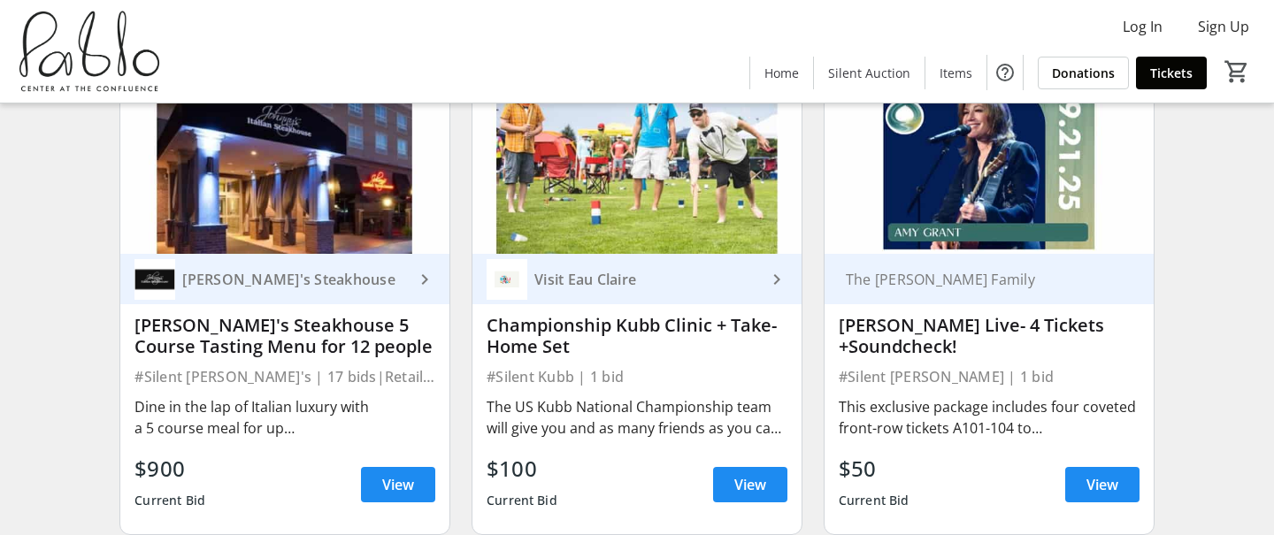
click at [626, 204] on img at bounding box center [636, 161] width 329 height 185
click at [765, 487] on span "View" at bounding box center [750, 484] width 32 height 21
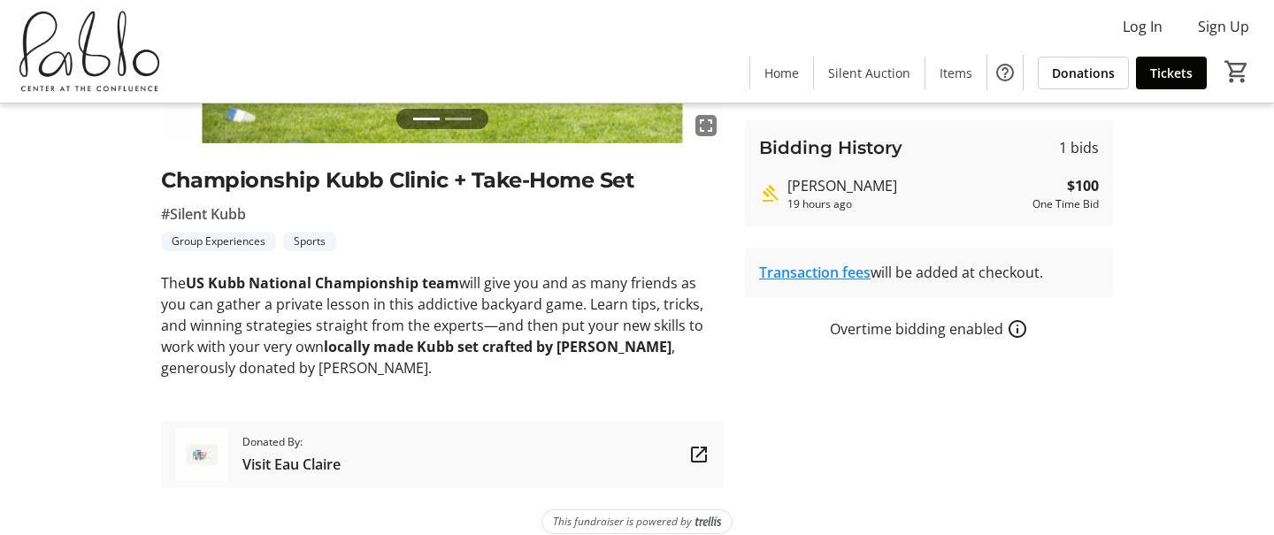
scroll to position [361, 0]
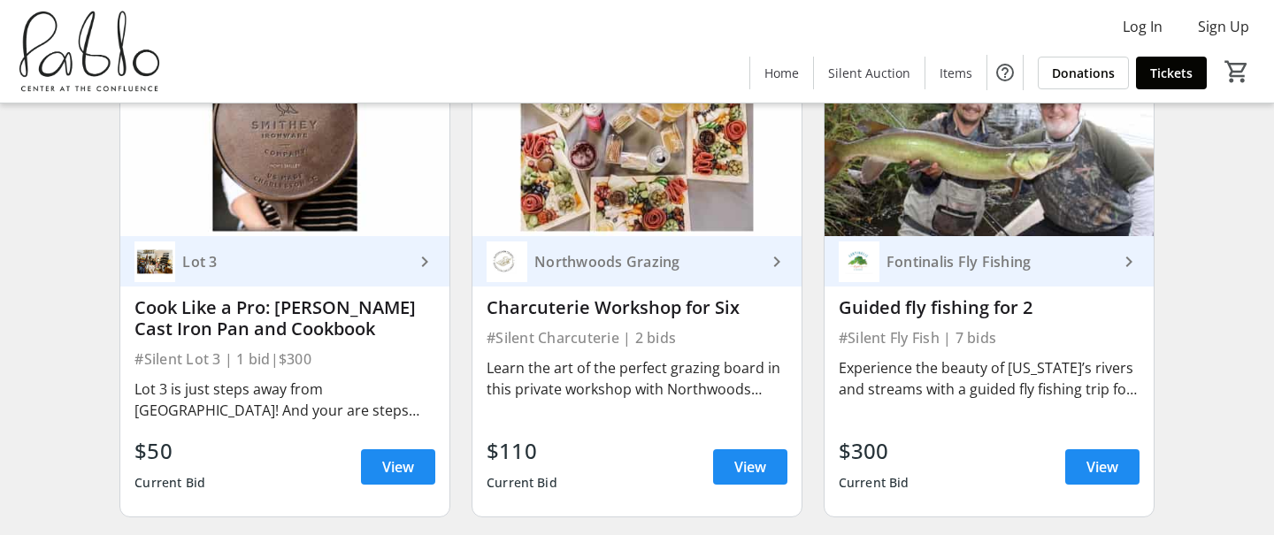
scroll to position [1698, 0]
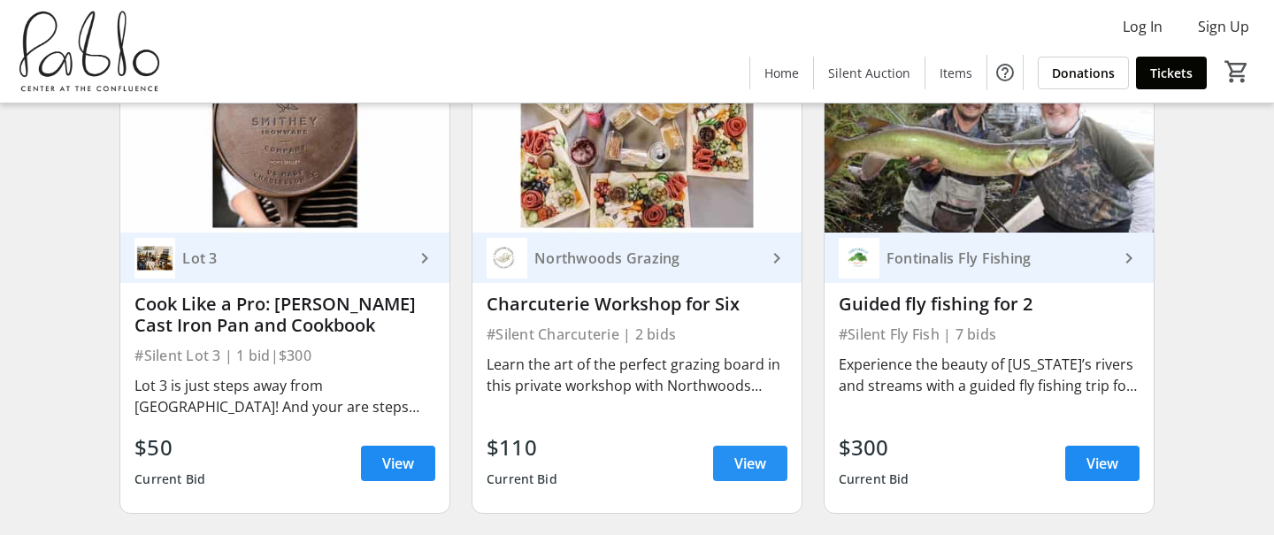
click at [754, 464] on span "View" at bounding box center [750, 463] width 32 height 21
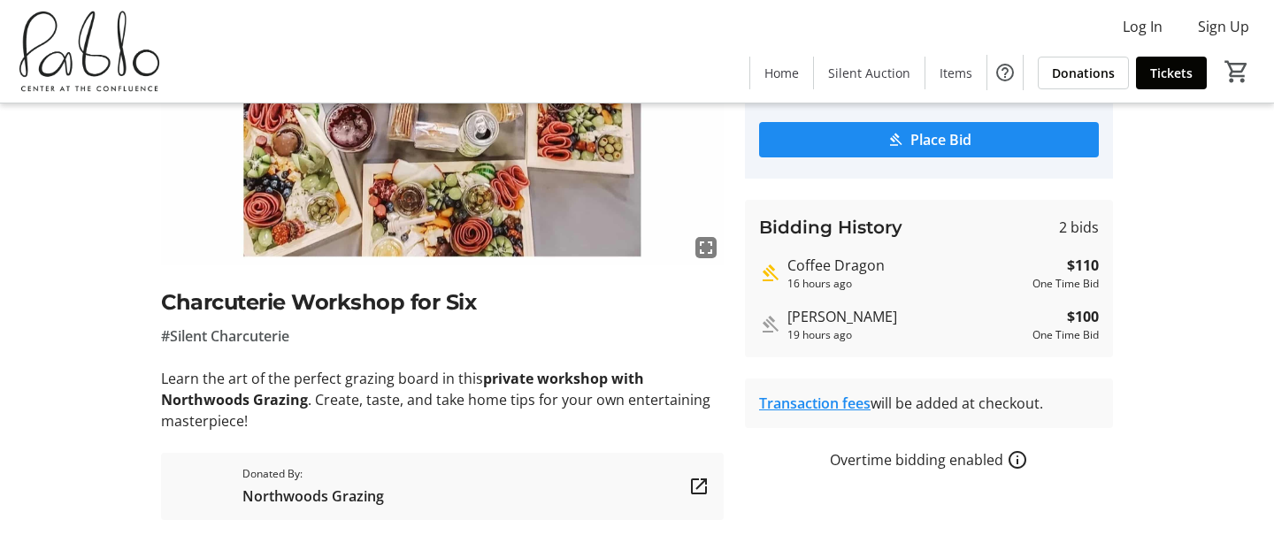
scroll to position [231, 0]
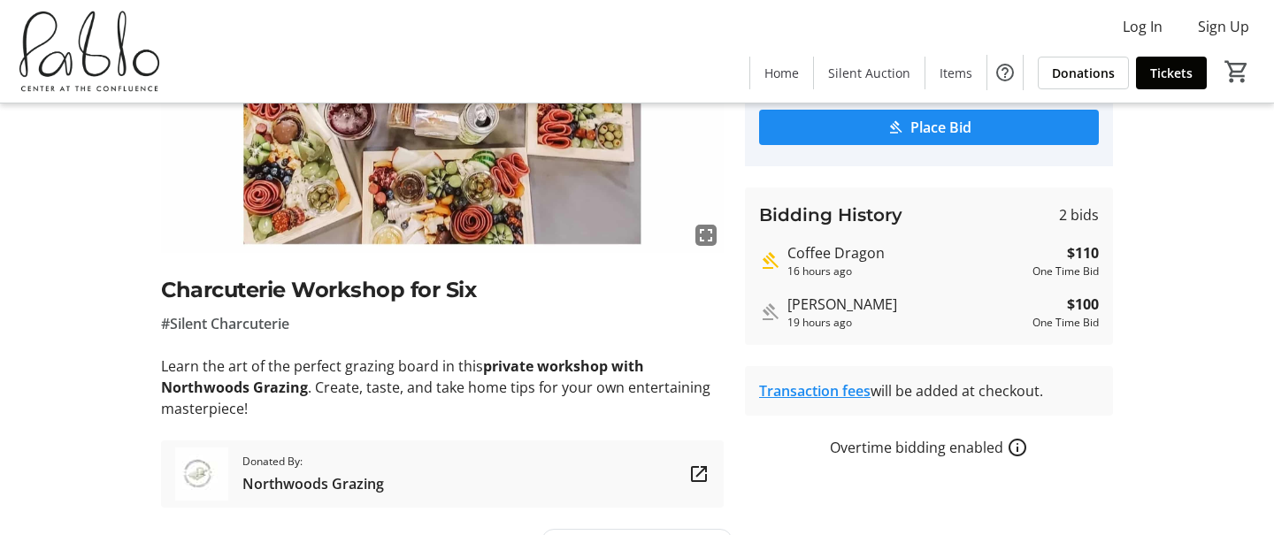
click at [301, 474] on span "Northwoods Grazing" at bounding box center [313, 483] width 142 height 21
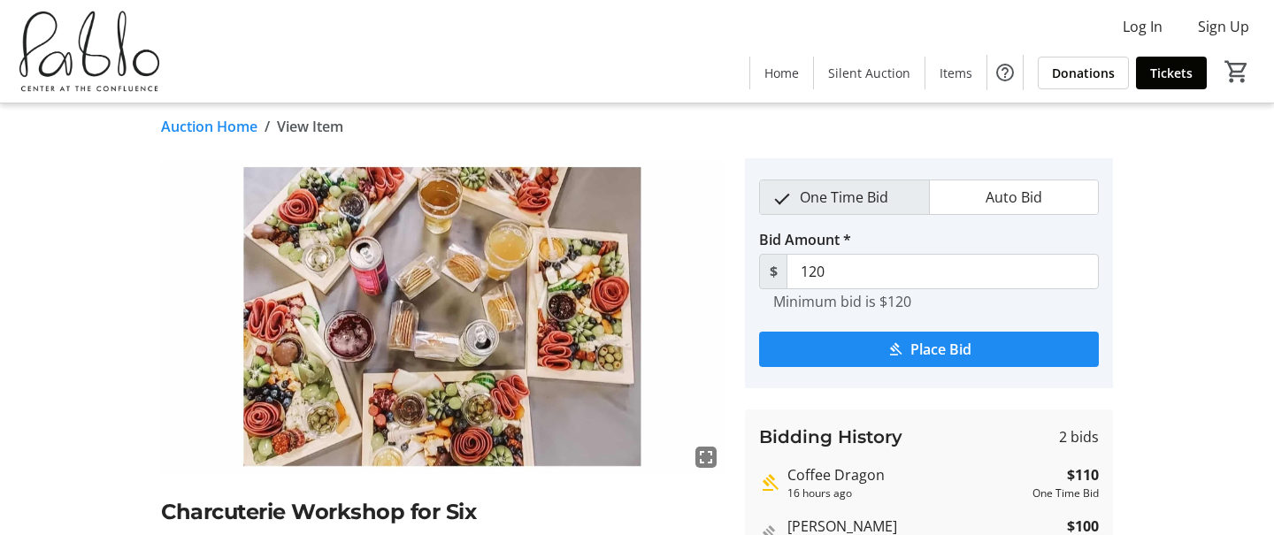
scroll to position [0, 0]
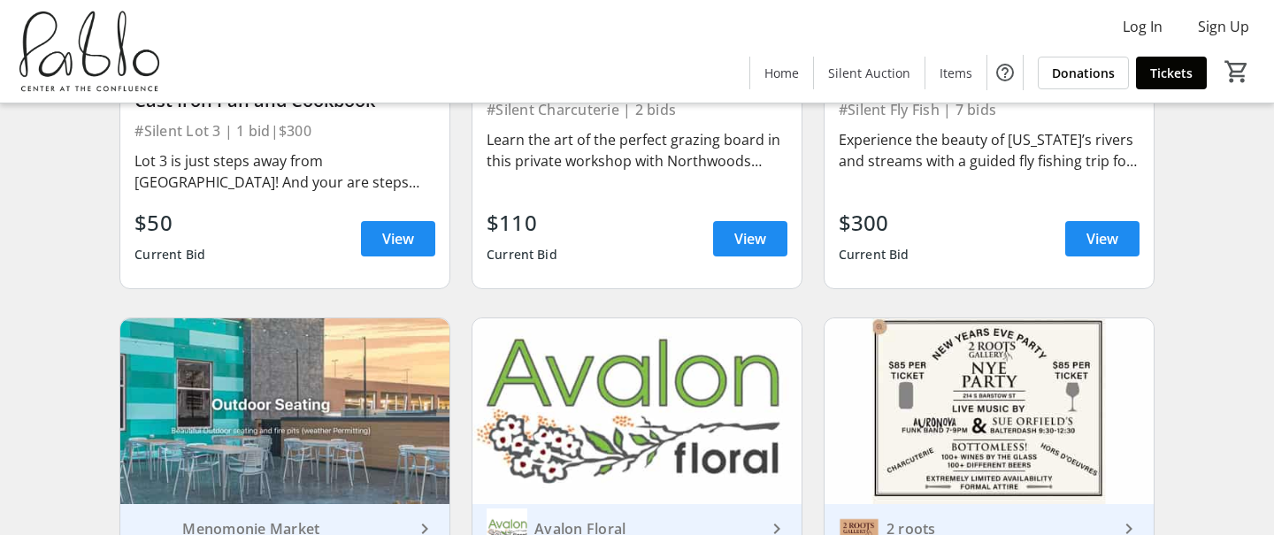
scroll to position [1935, 0]
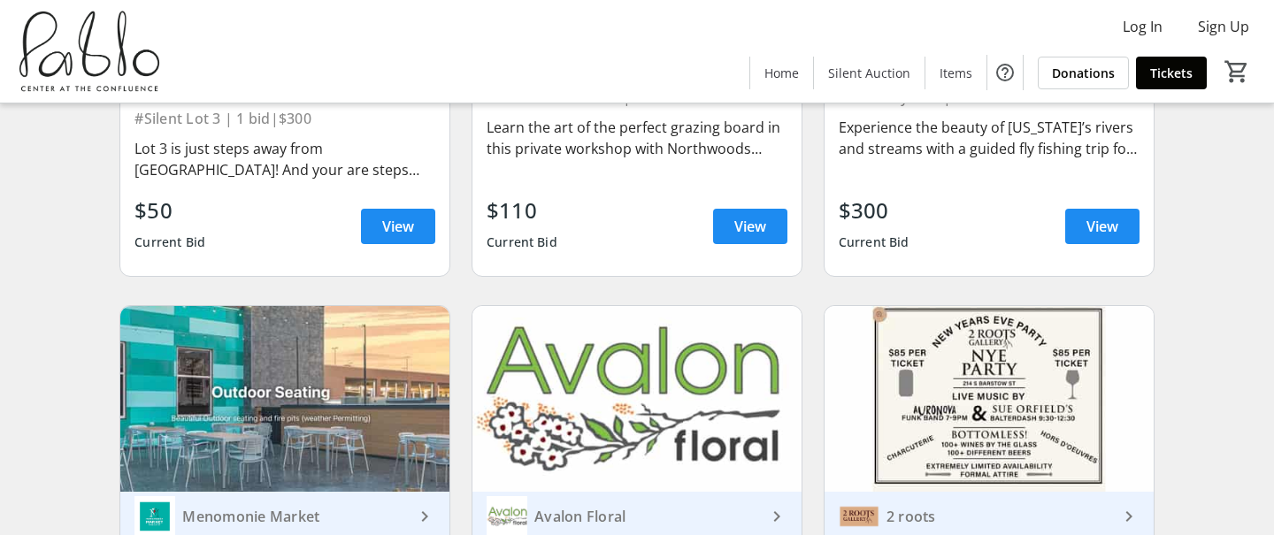
click at [612, 361] on img at bounding box center [636, 398] width 329 height 185
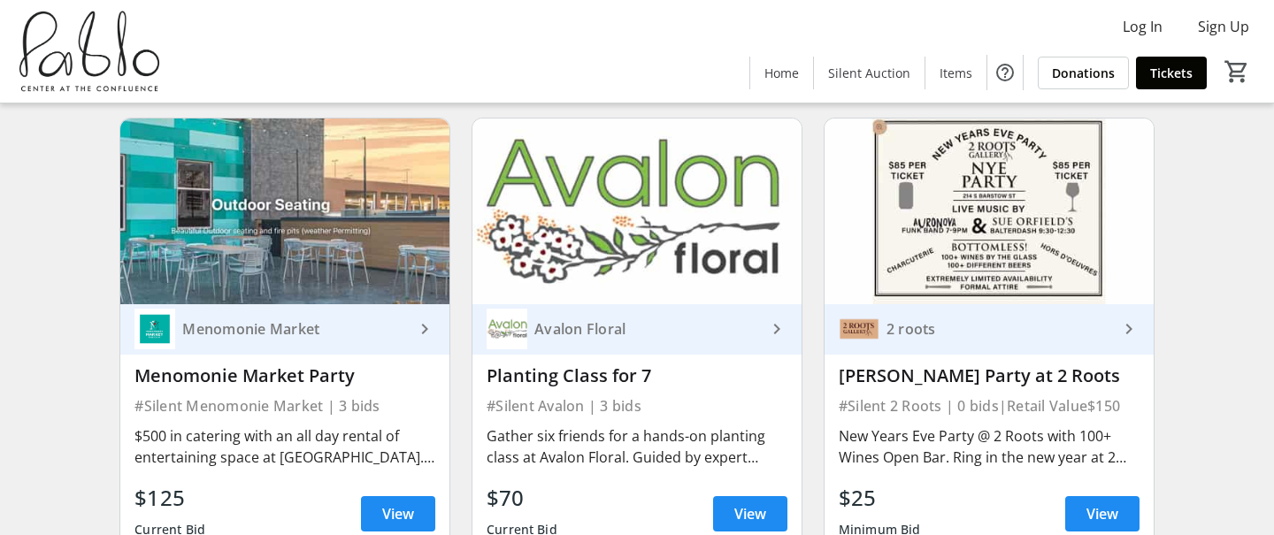
scroll to position [2160, 0]
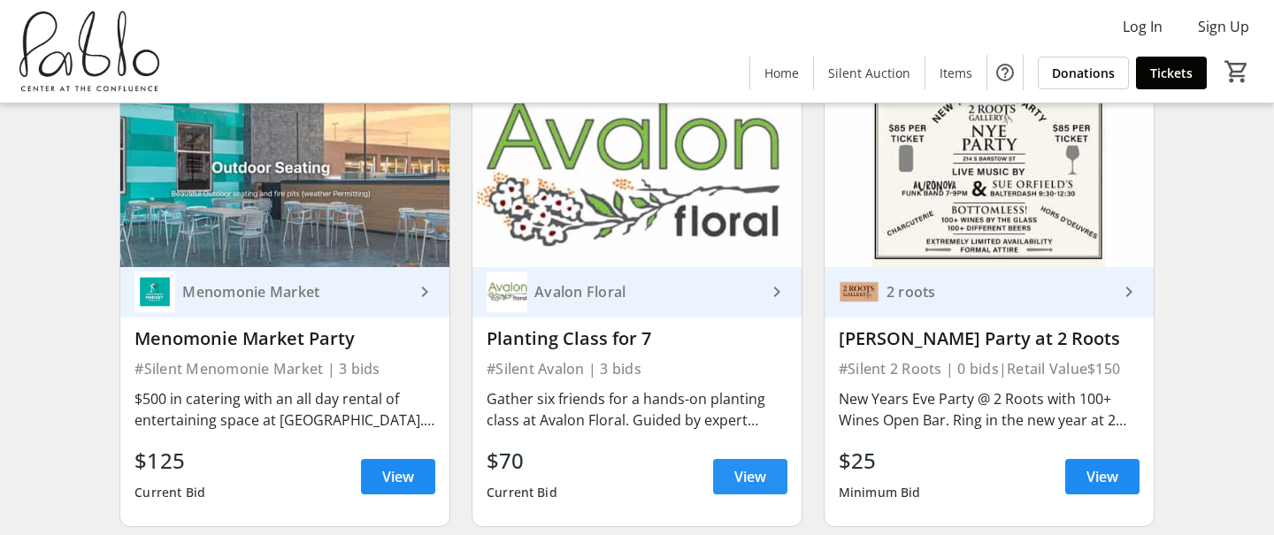
click at [755, 487] on span at bounding box center [750, 477] width 74 height 42
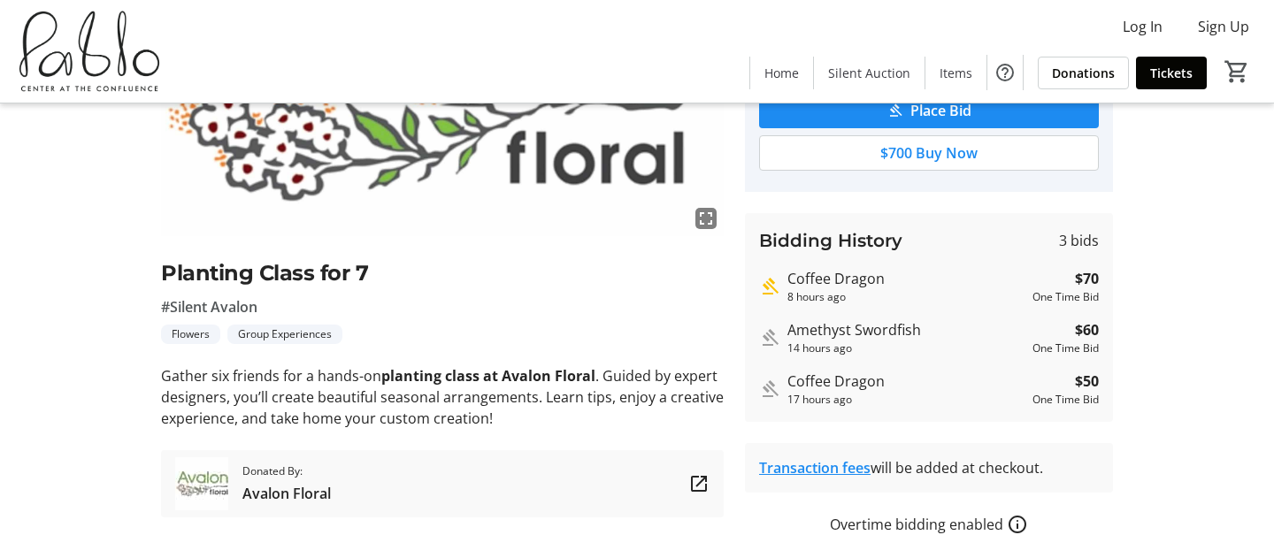
scroll to position [265, 0]
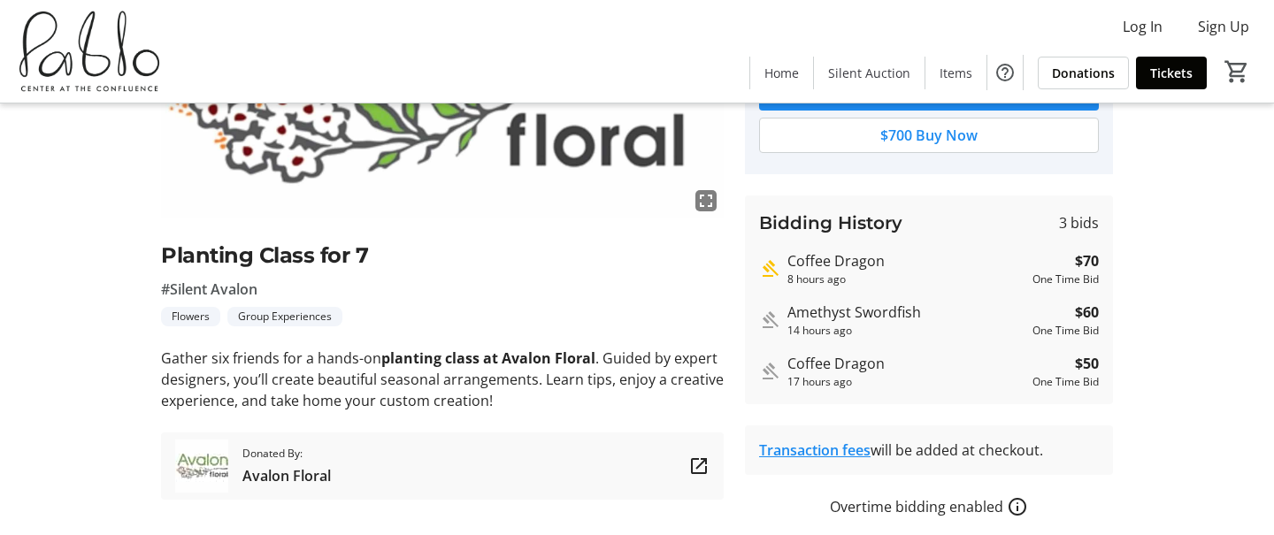
click at [694, 464] on mat-icon at bounding box center [698, 466] width 21 height 21
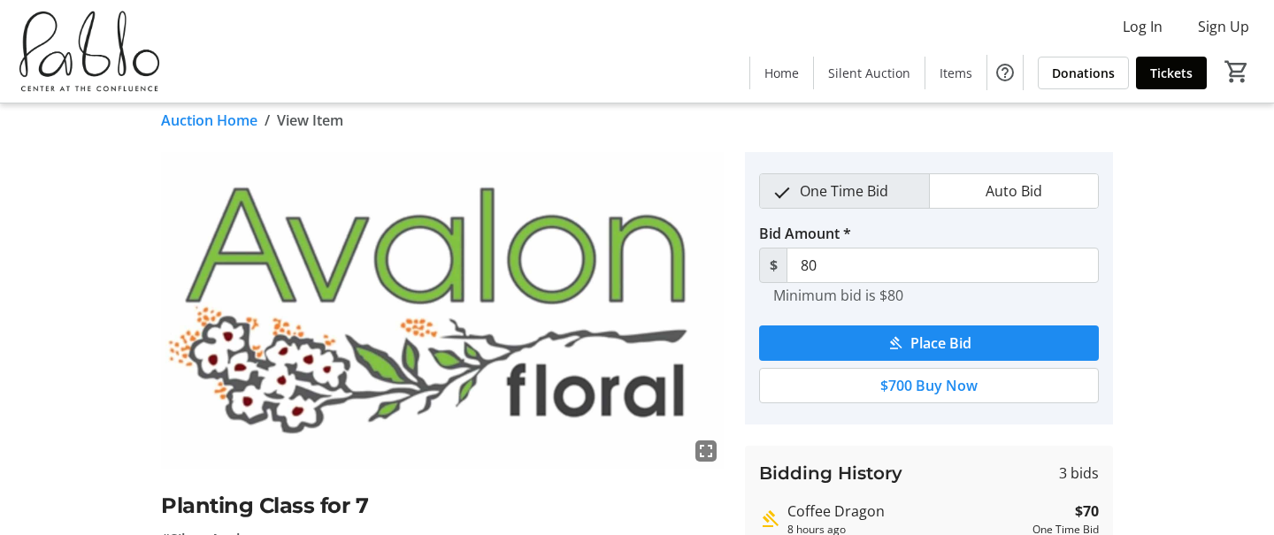
scroll to position [0, 0]
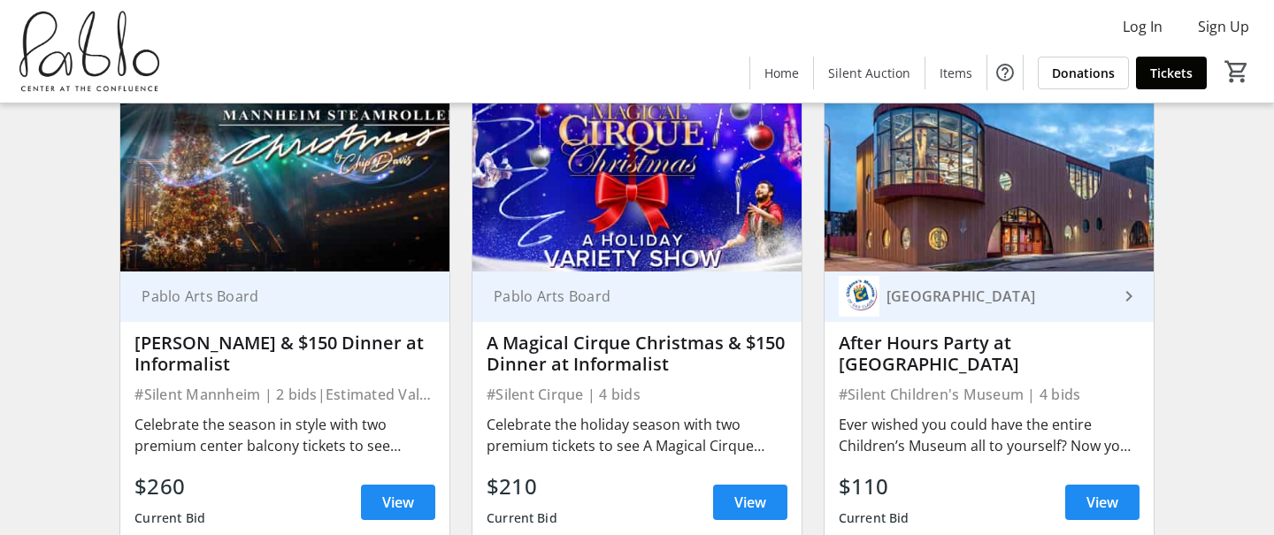
scroll to position [2536, 0]
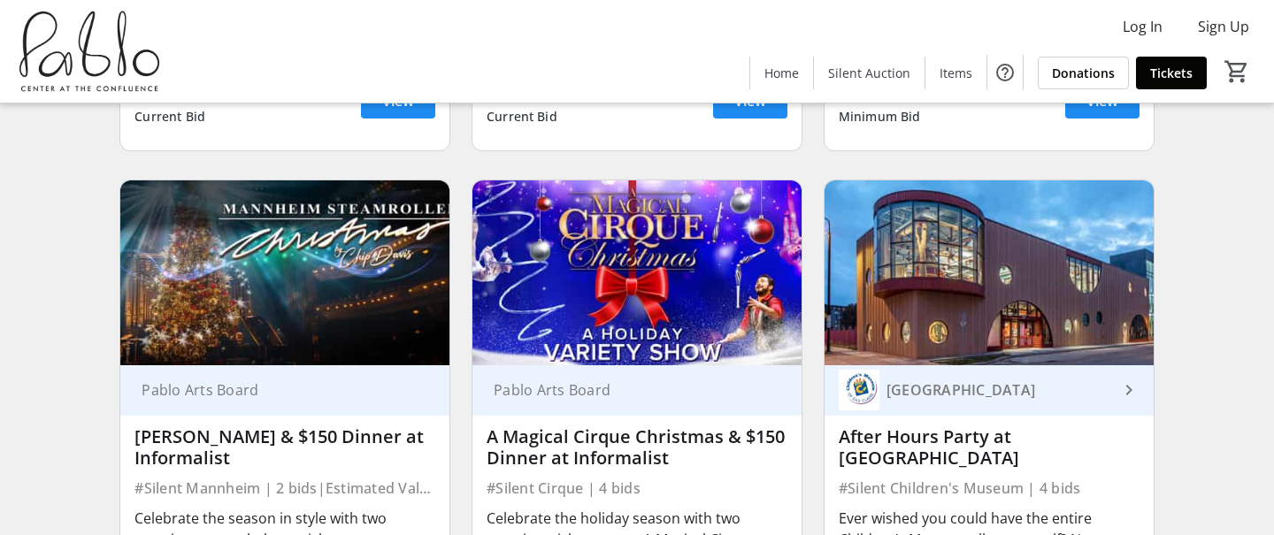
click at [304, 303] on img at bounding box center [284, 272] width 329 height 185
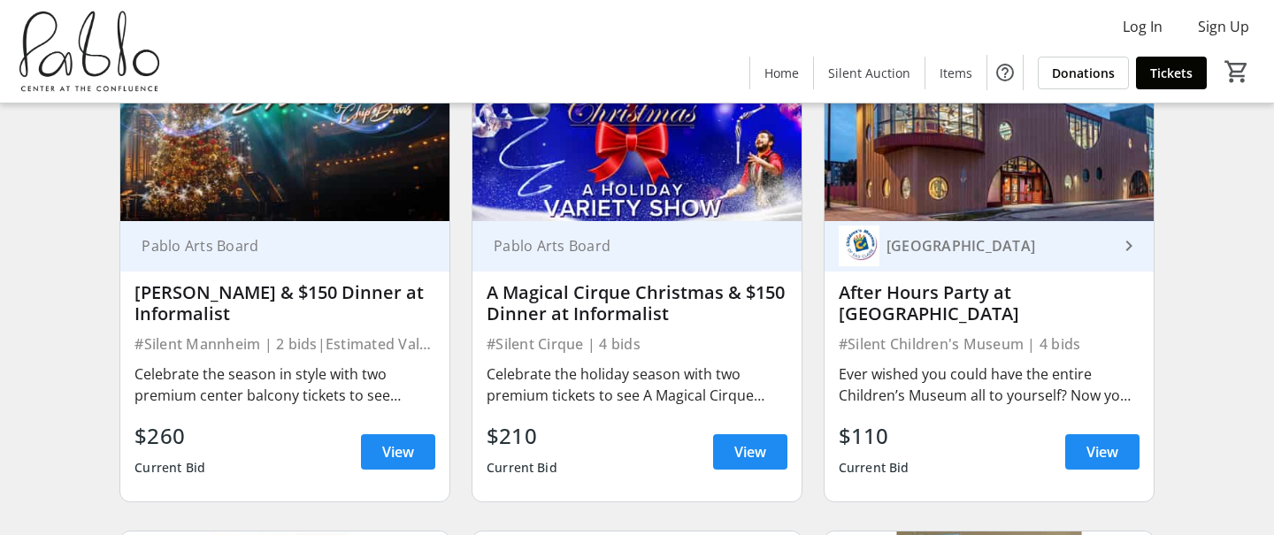
scroll to position [2740, 0]
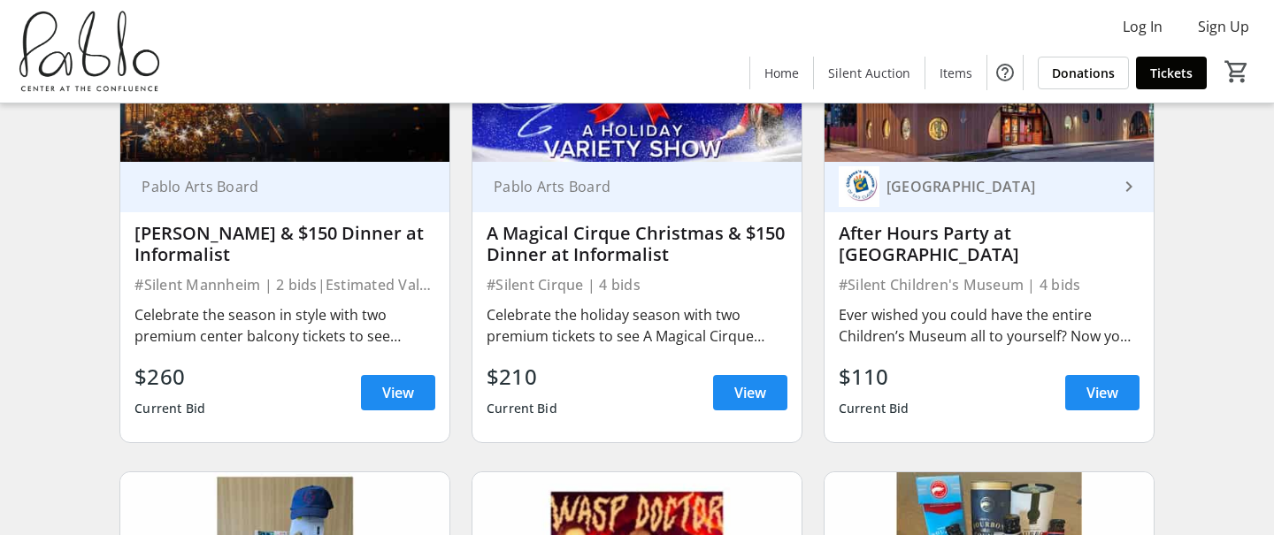
click at [226, 219] on div "Mannheim Steamroller & $150 Dinner at Informalist" at bounding box center [284, 244] width 301 height 50
click at [403, 388] on span "View" at bounding box center [398, 392] width 32 height 21
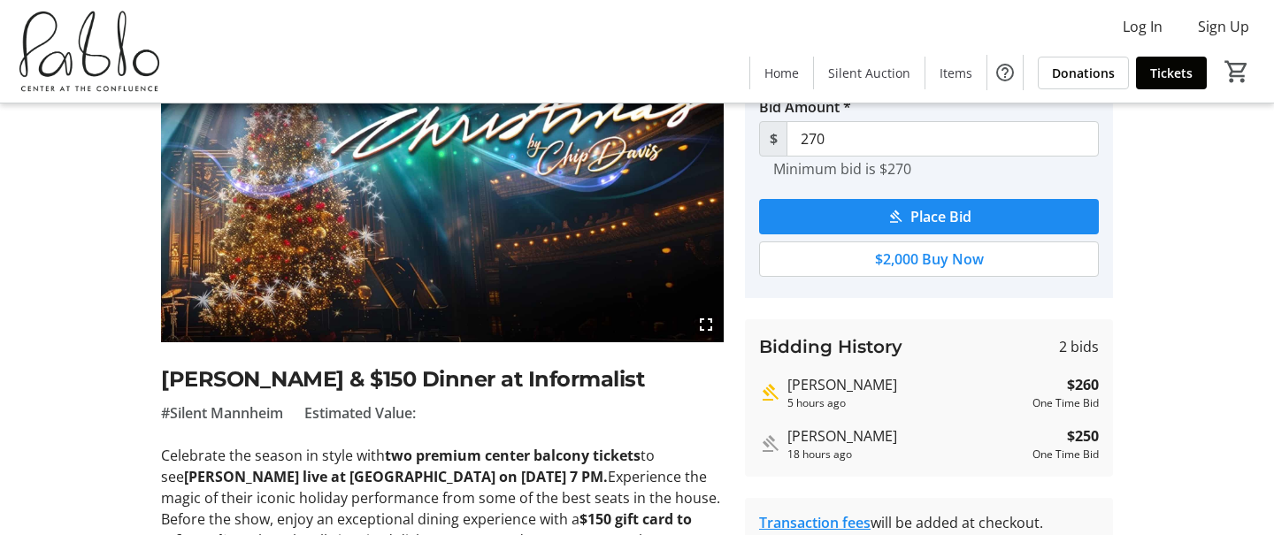
scroll to position [217, 0]
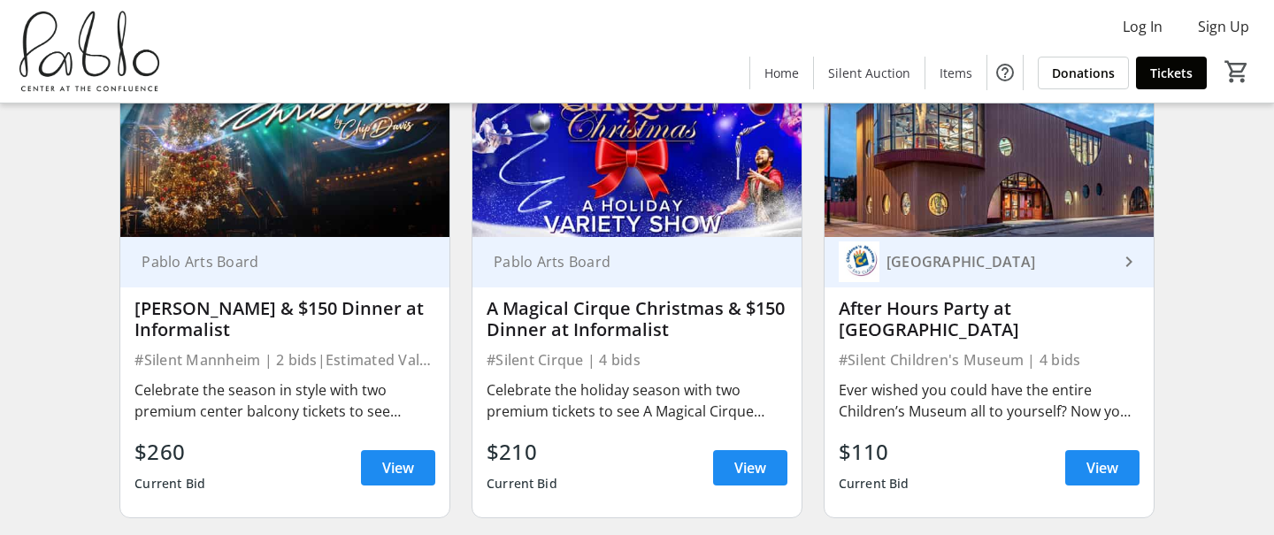
scroll to position [2651, 0]
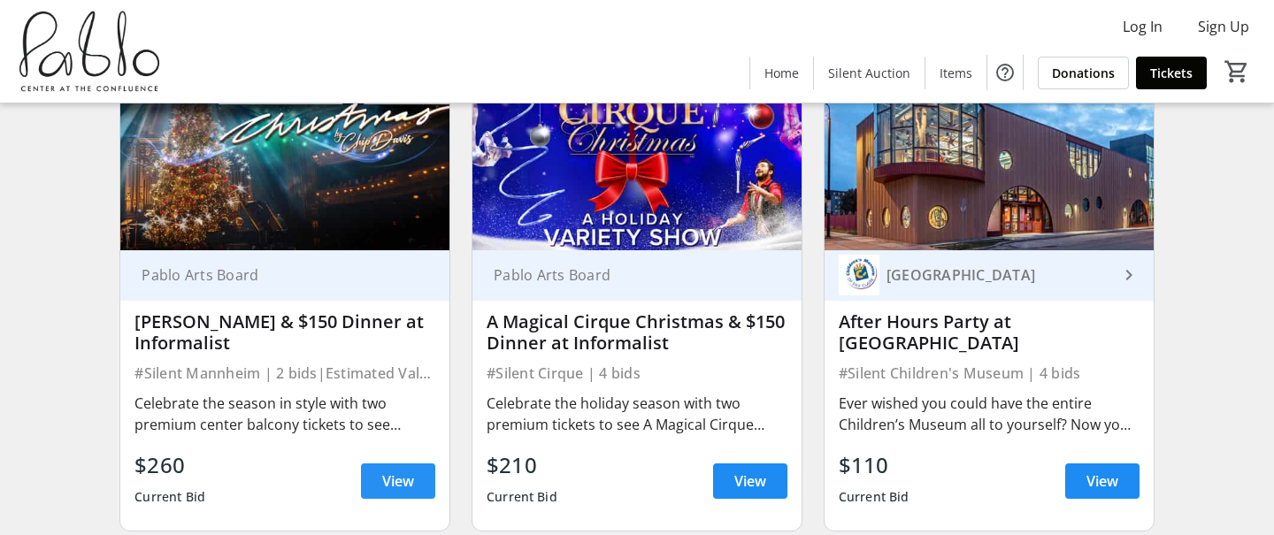
click at [404, 481] on span "View" at bounding box center [398, 481] width 32 height 21
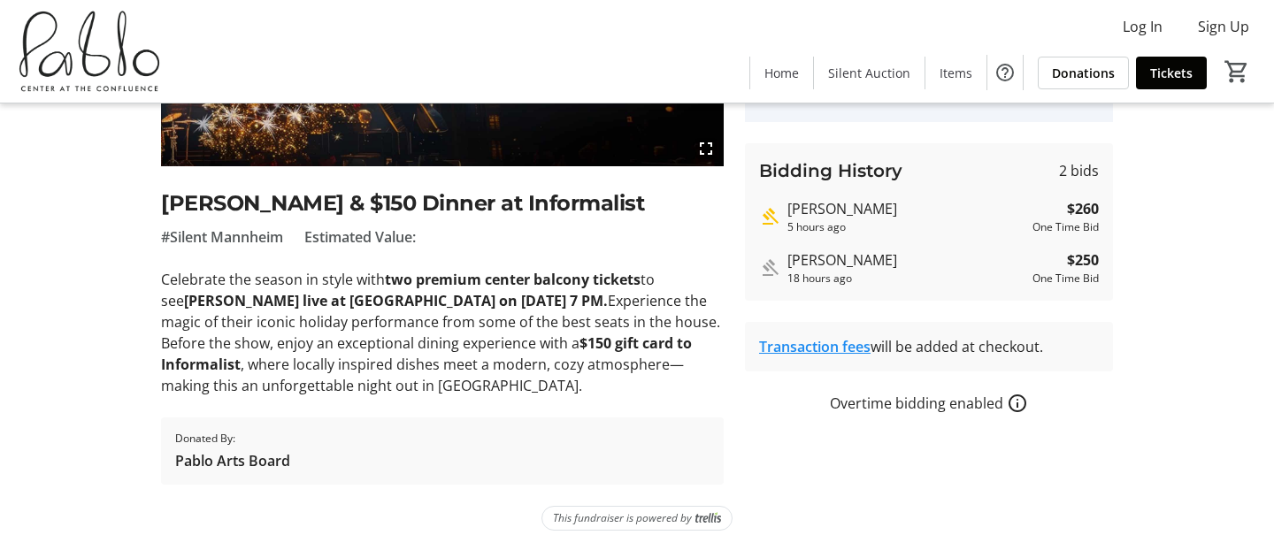
scroll to position [322, 0]
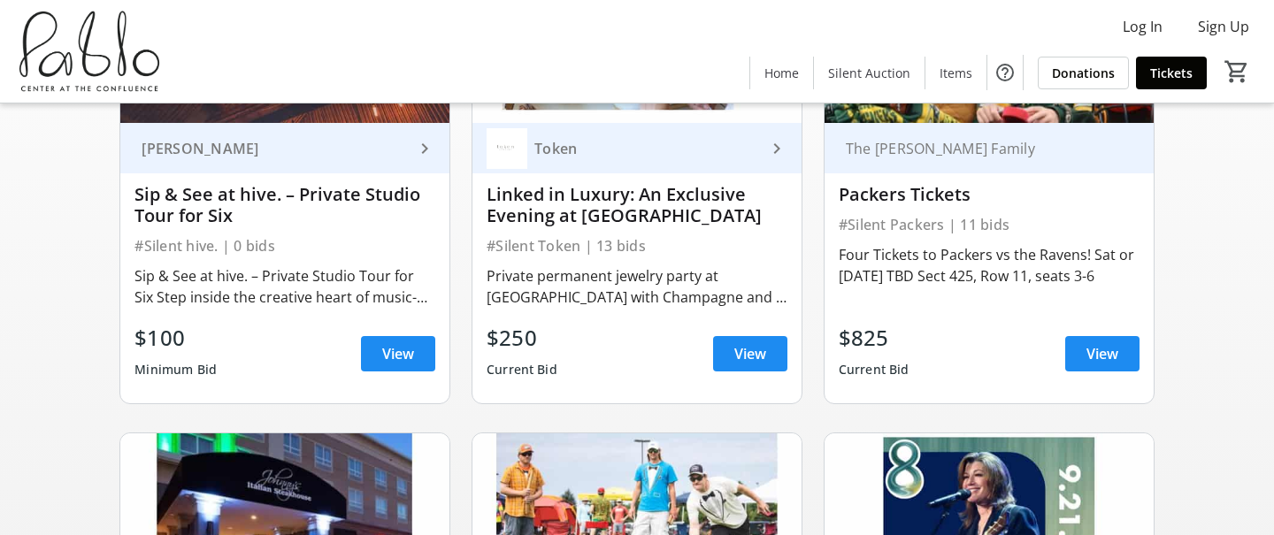
scroll to position [2651, 0]
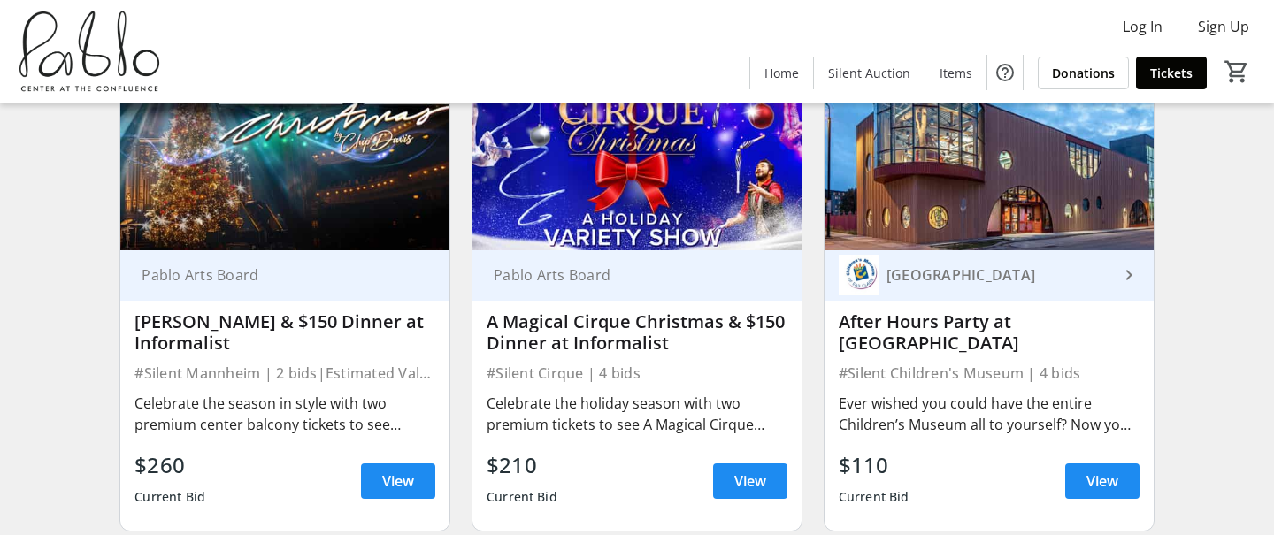
click at [585, 199] on img at bounding box center [636, 157] width 329 height 185
click at [740, 471] on span "View" at bounding box center [750, 481] width 32 height 21
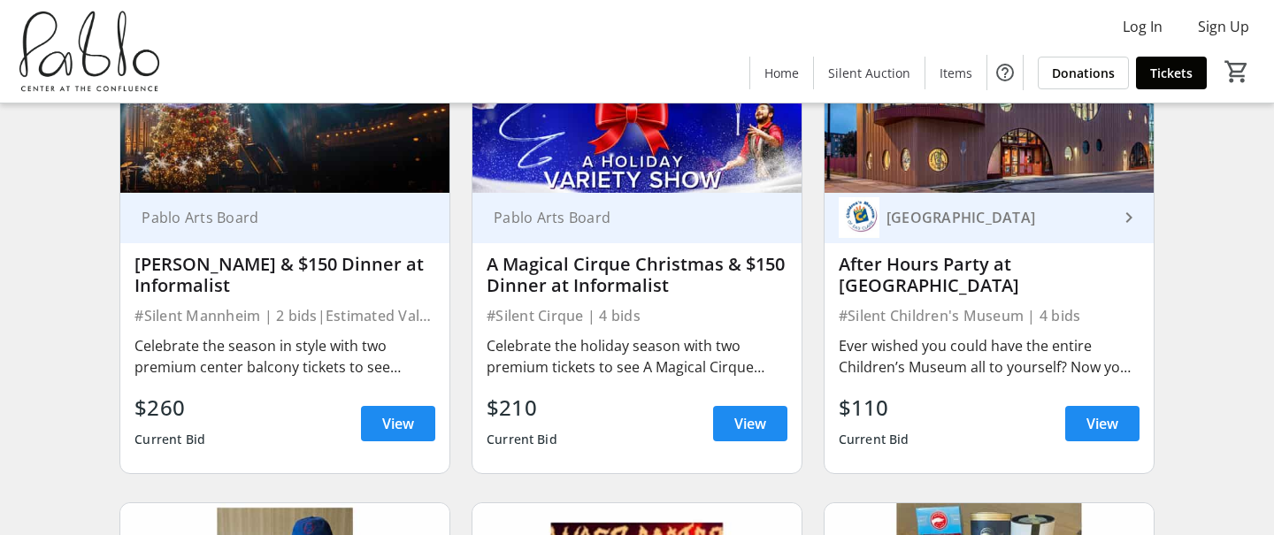
scroll to position [2709, 0]
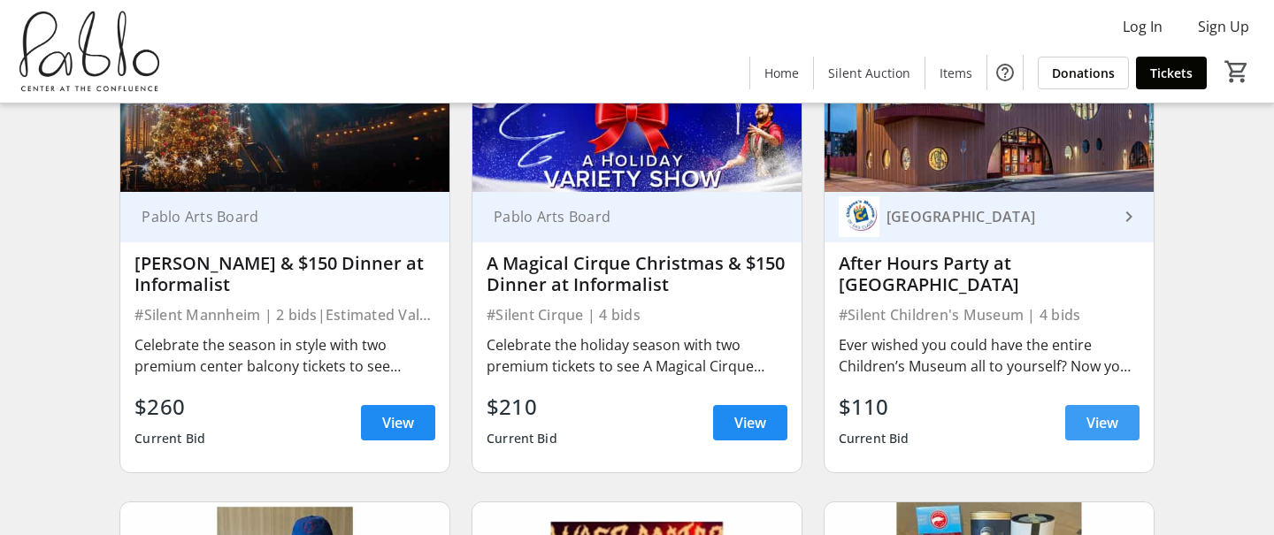
click at [1102, 412] on span "View" at bounding box center [1102, 422] width 32 height 21
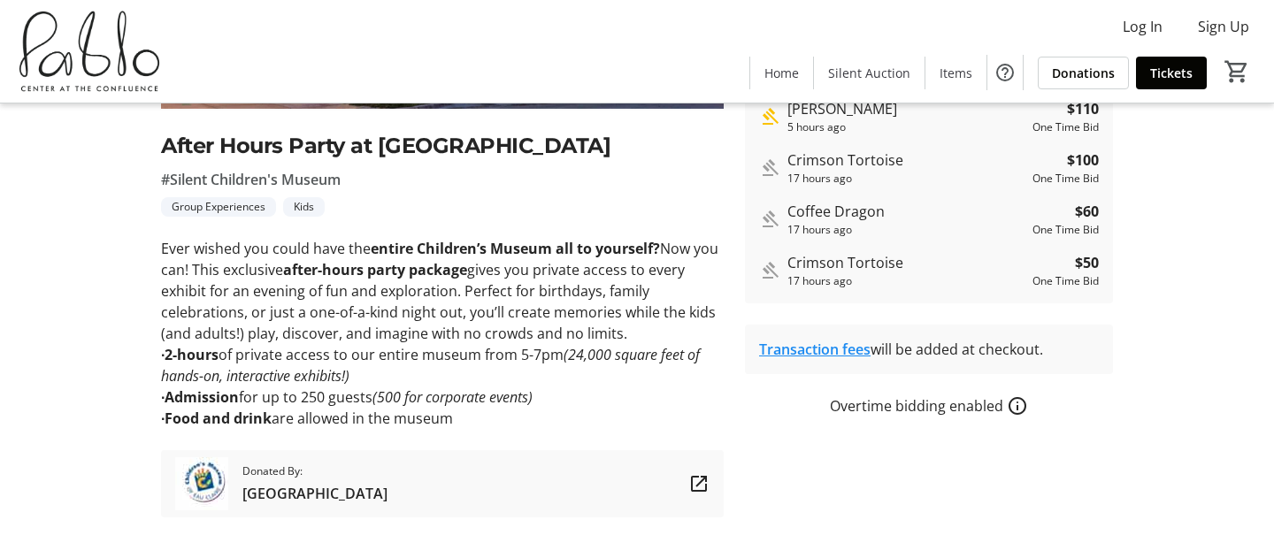
scroll to position [376, 0]
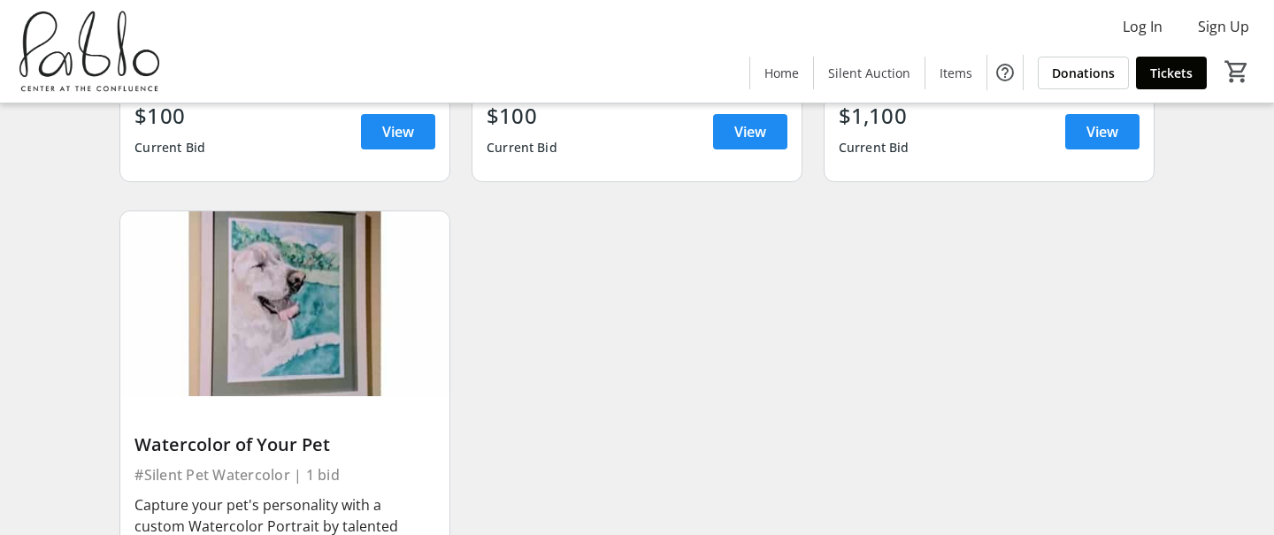
scroll to position [5050, 0]
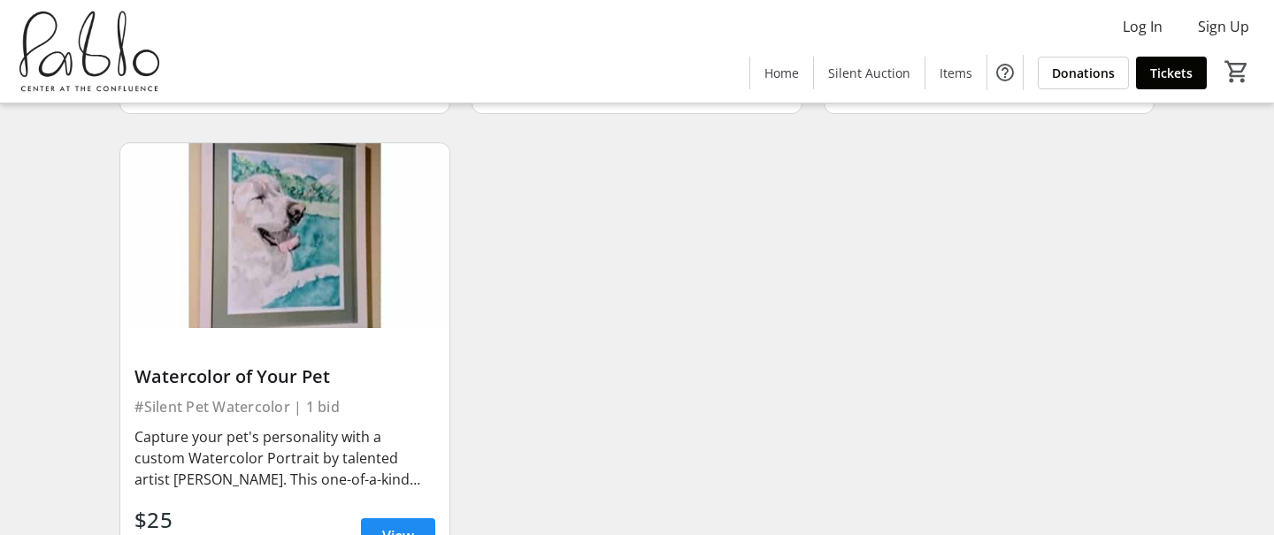
click at [300, 227] on img at bounding box center [284, 235] width 329 height 185
click at [402, 515] on span at bounding box center [398, 536] width 74 height 42
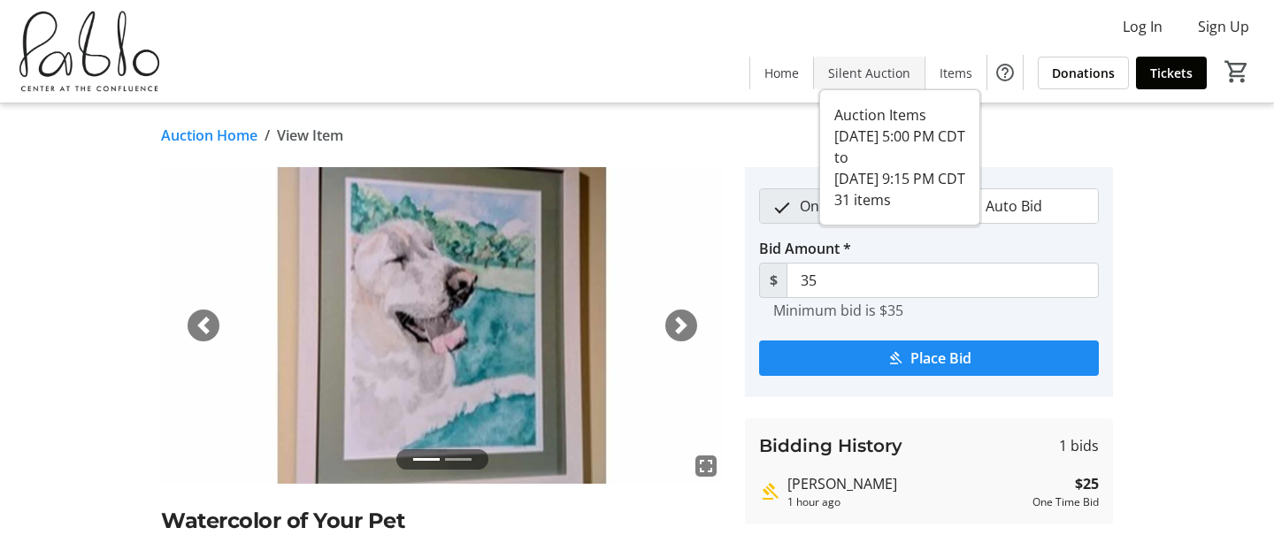
click at [868, 83] on span at bounding box center [869, 72] width 111 height 42
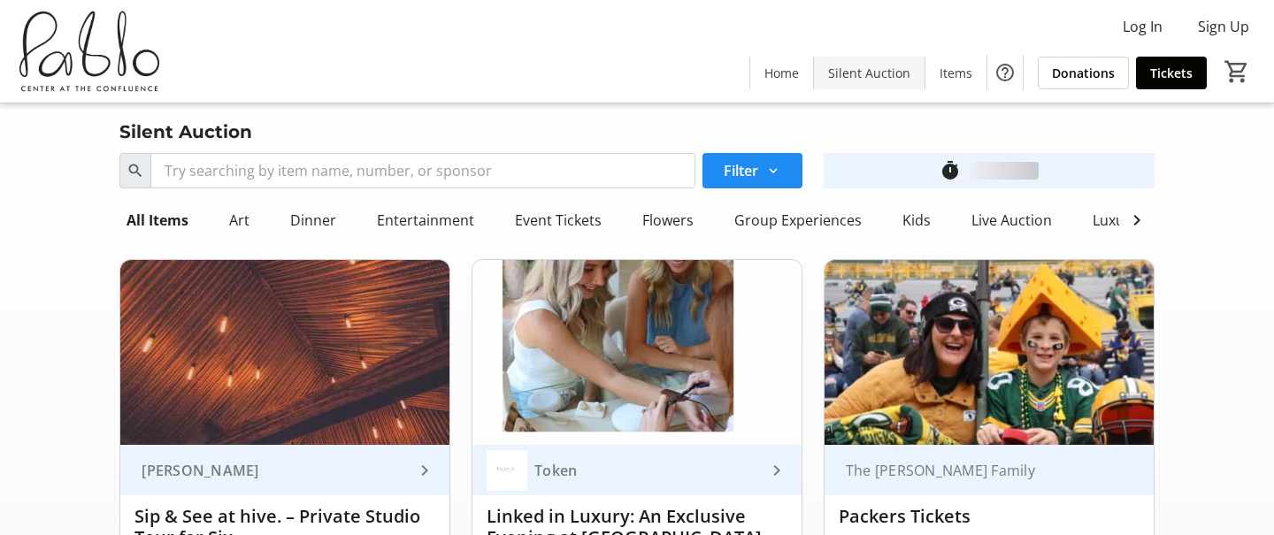
scroll to position [5050, 0]
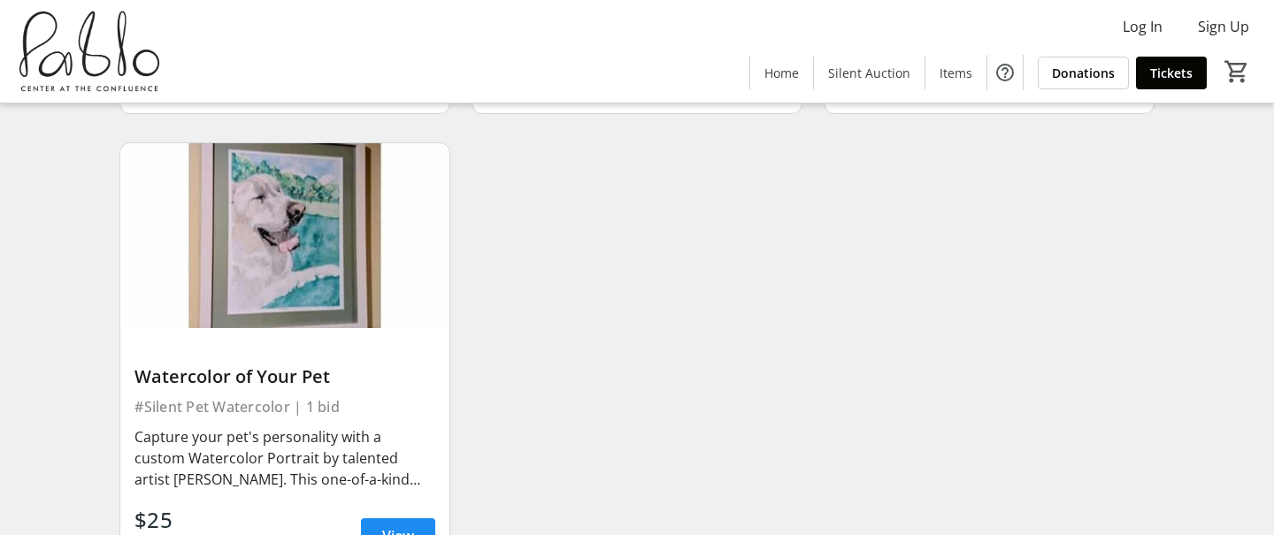
click at [275, 180] on img at bounding box center [284, 235] width 329 height 185
click at [401, 525] on span "View" at bounding box center [398, 535] width 32 height 21
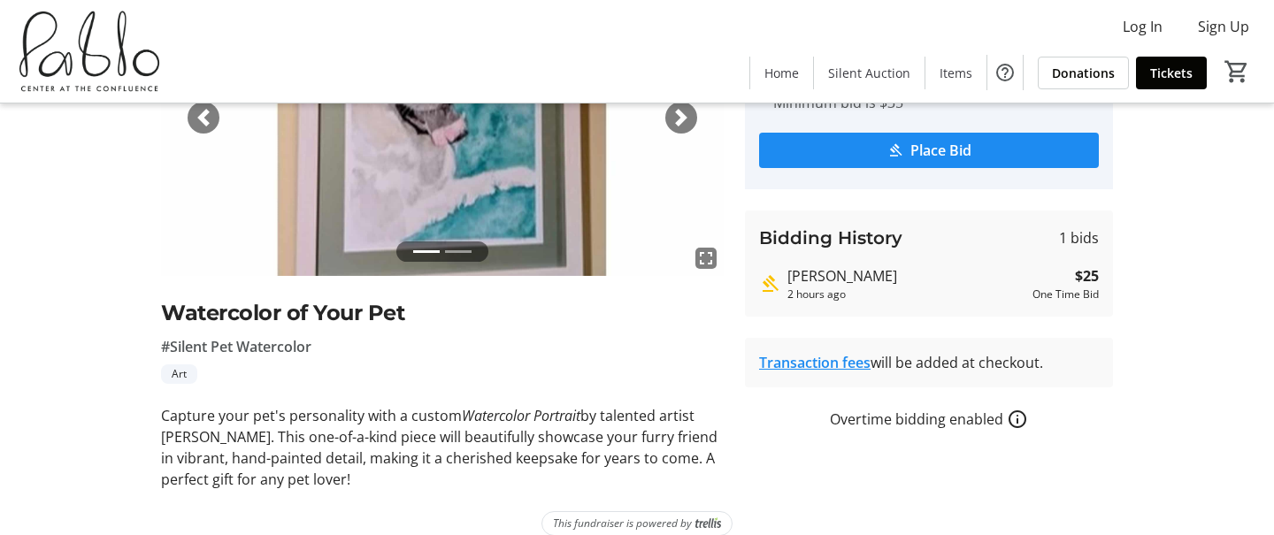
scroll to position [230, 0]
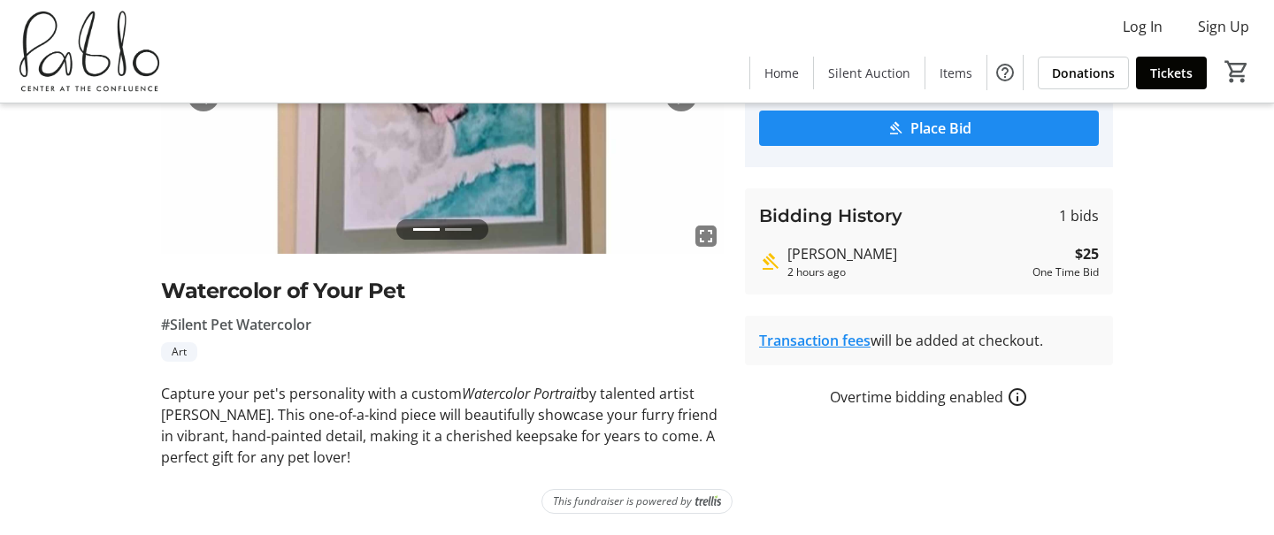
click at [821, 342] on link "Transaction fees" at bounding box center [814, 340] width 111 height 19
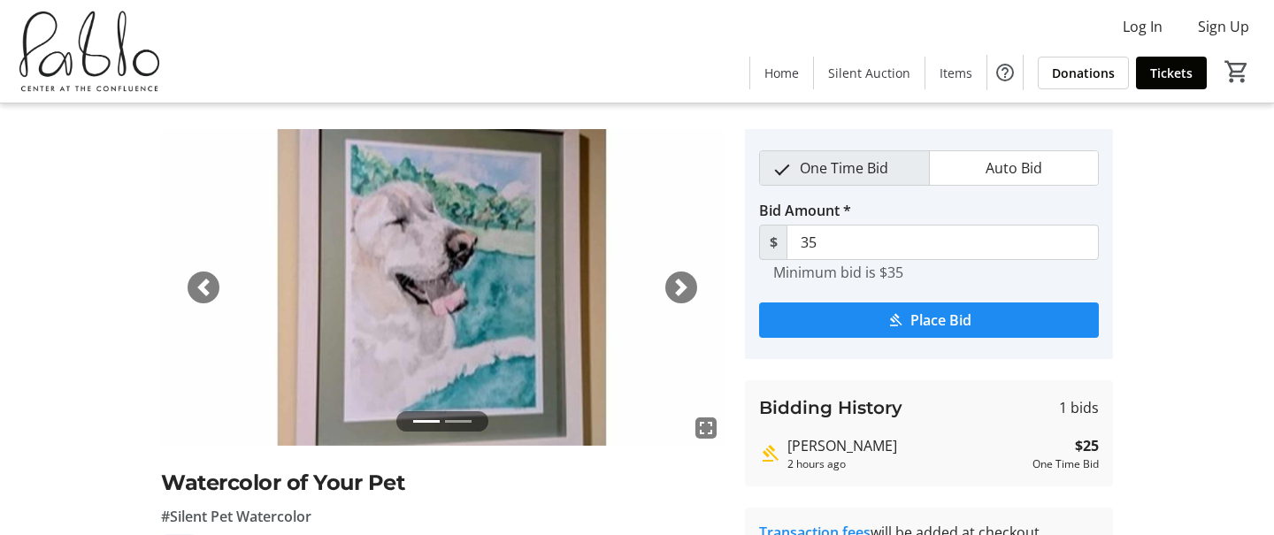
scroll to position [40, 0]
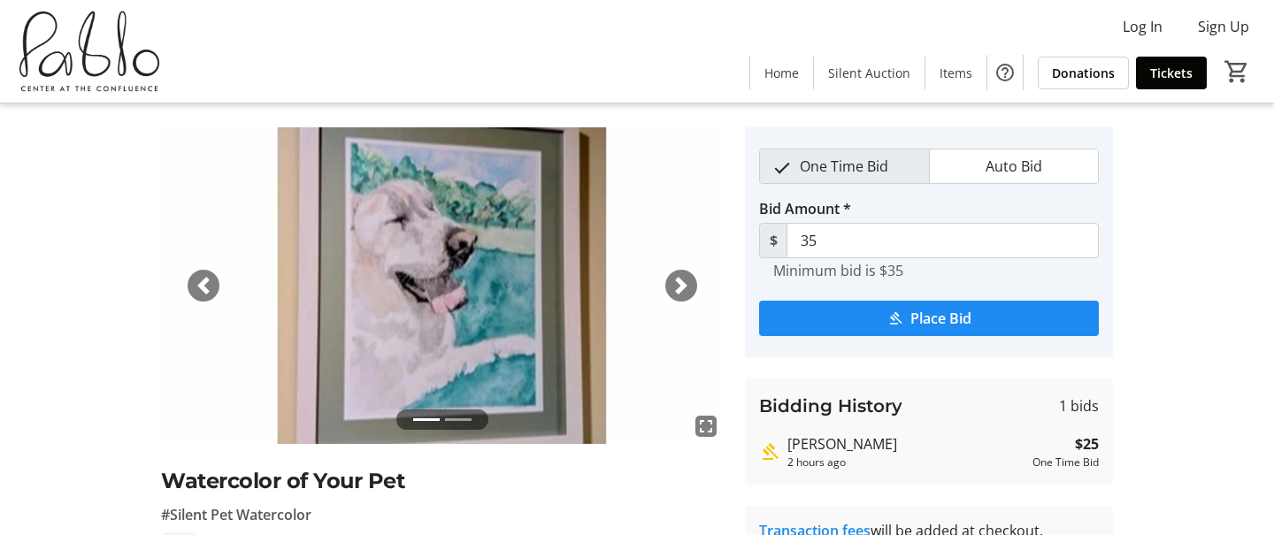
scroll to position [5050, 0]
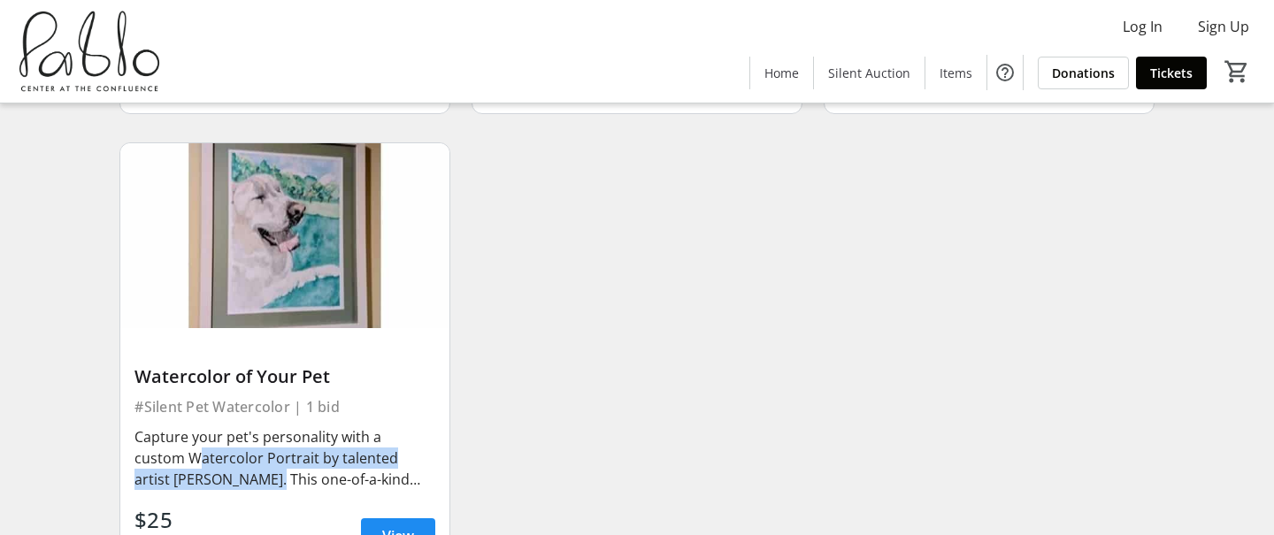
drag, startPoint x: 234, startPoint y: 456, endPoint x: 189, endPoint y: 433, distance: 50.2
click at [189, 433] on div "Capture your pet's personality with a custom Watercolor Portrait by talented ar…" at bounding box center [284, 458] width 301 height 64
copy div "Watercolor Portrait by talented artist Jimmy Dimmick"
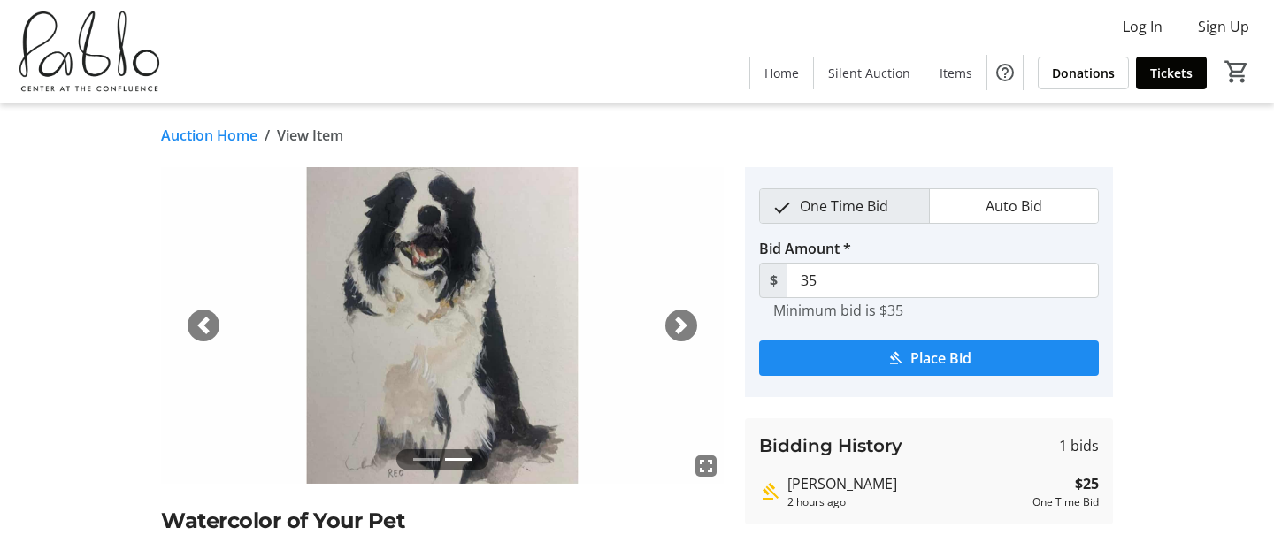
click at [630, 190] on img at bounding box center [442, 325] width 563 height 317
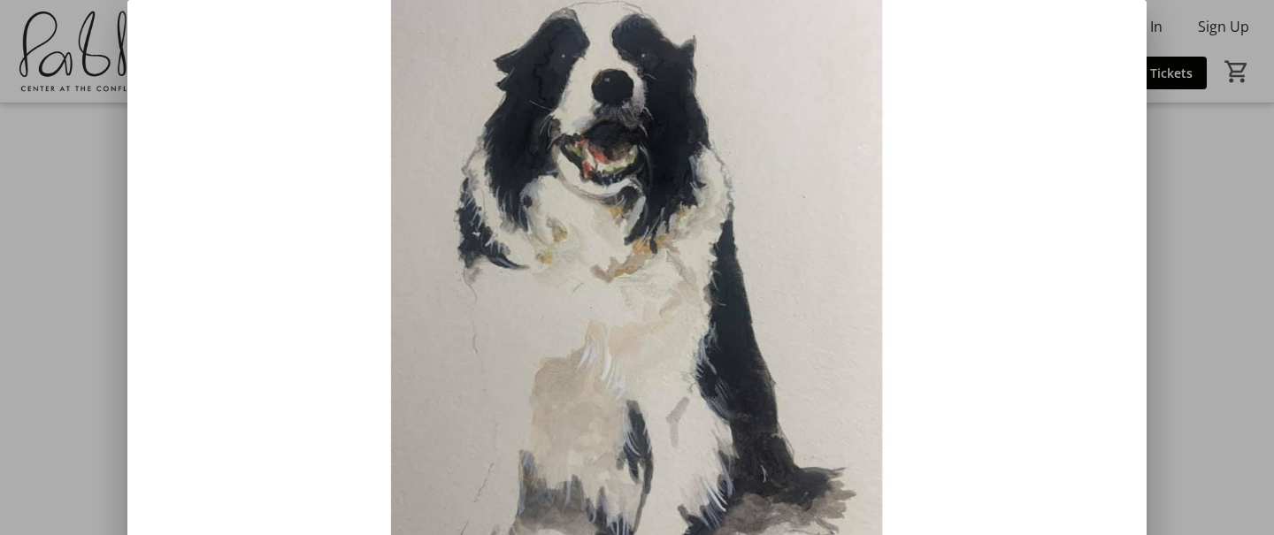
click at [1186, 291] on div at bounding box center [637, 267] width 1274 height 535
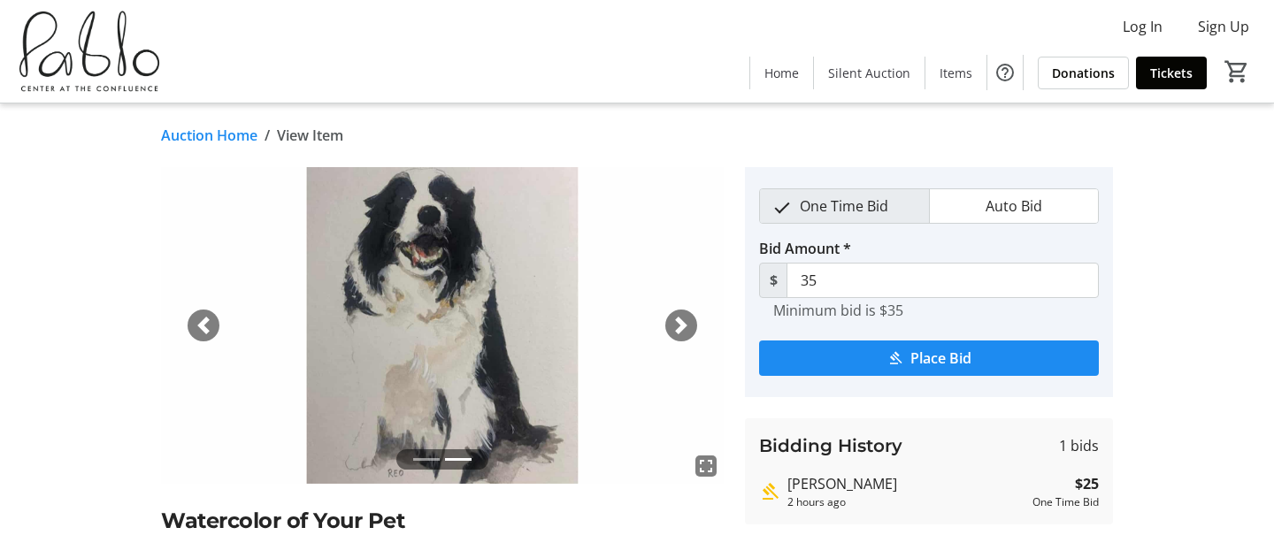
type input "45"
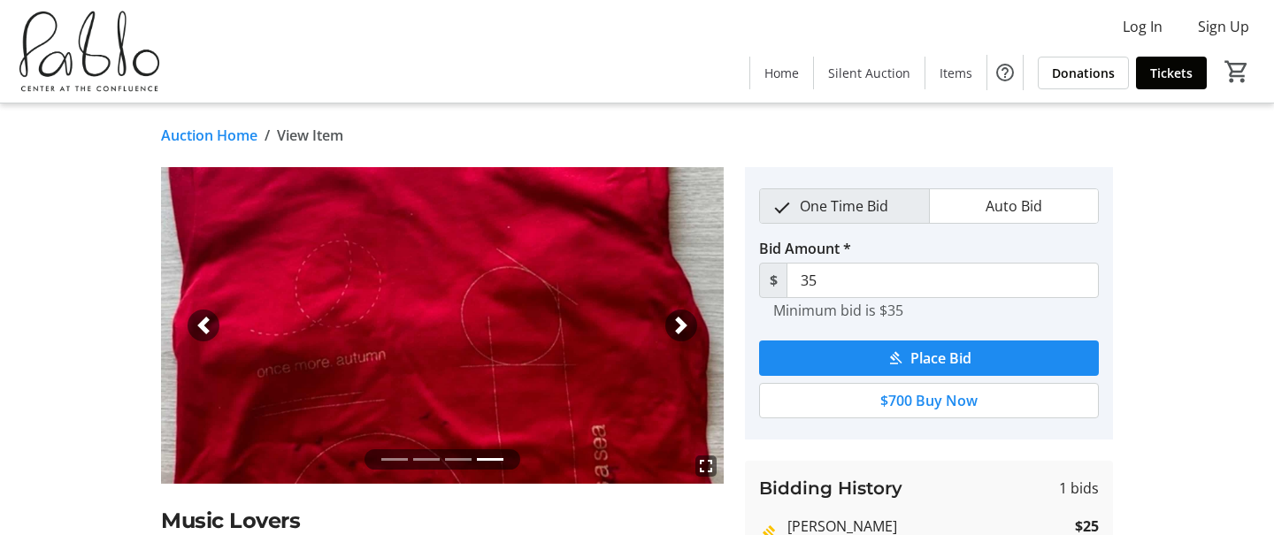
scroll to position [64, 0]
